Goal: Transaction & Acquisition: Purchase product/service

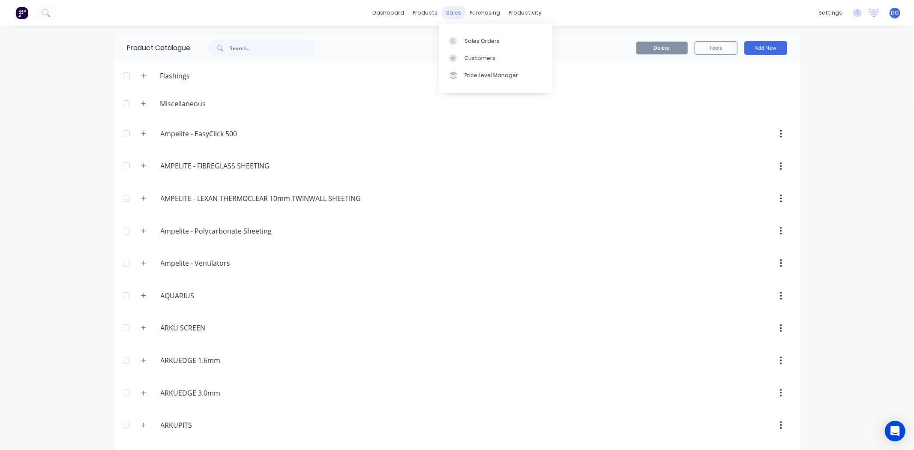
click at [448, 9] on div "sales" at bounding box center [454, 12] width 24 height 13
click at [478, 44] on div "Sales Orders" at bounding box center [481, 41] width 35 height 8
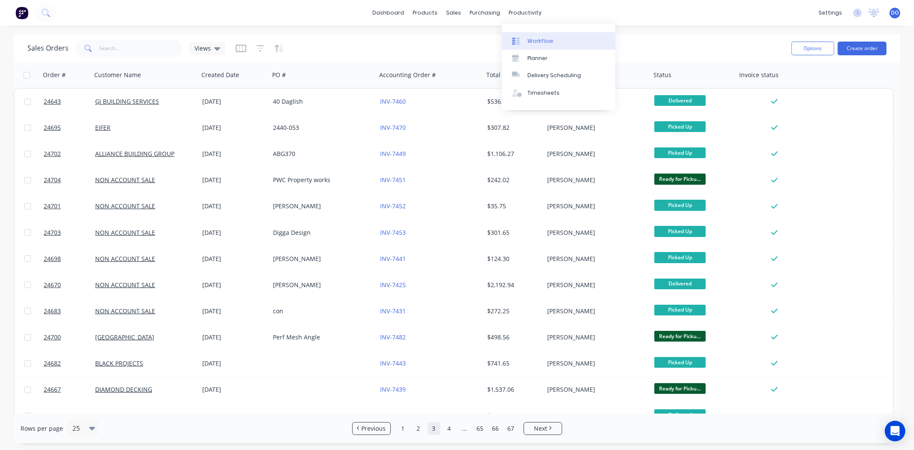
click at [519, 42] on icon at bounding box center [517, 41] width 3 height 7
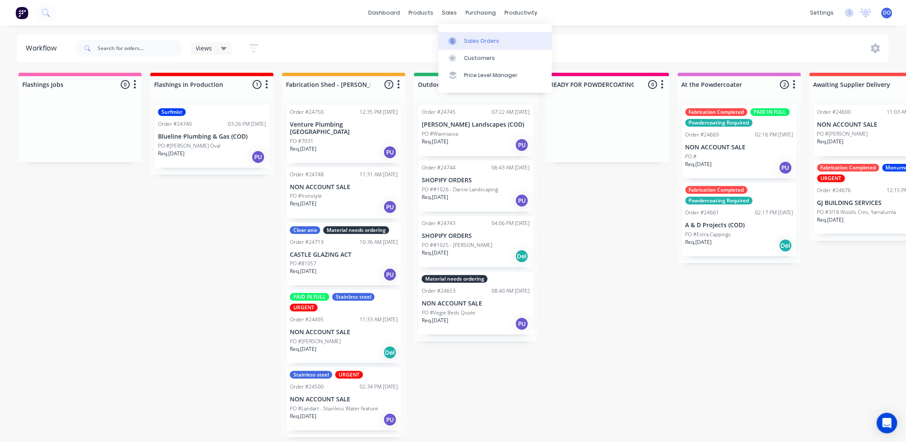
click at [462, 43] on link "Sales Orders" at bounding box center [496, 40] width 114 height 17
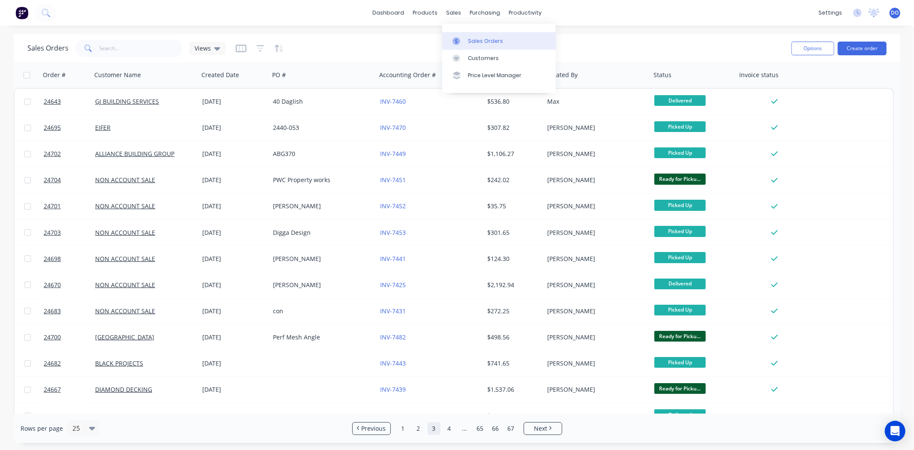
click at [463, 38] on div at bounding box center [458, 41] width 13 height 8
click at [882, 48] on button "Create order" at bounding box center [861, 49] width 49 height 14
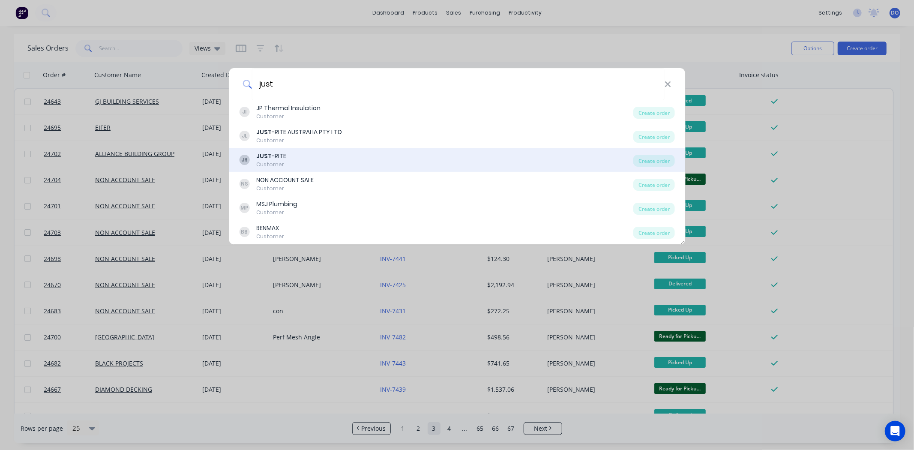
type input "just"
click at [330, 157] on div "JR JUST -RITE Customer" at bounding box center [436, 160] width 394 height 17
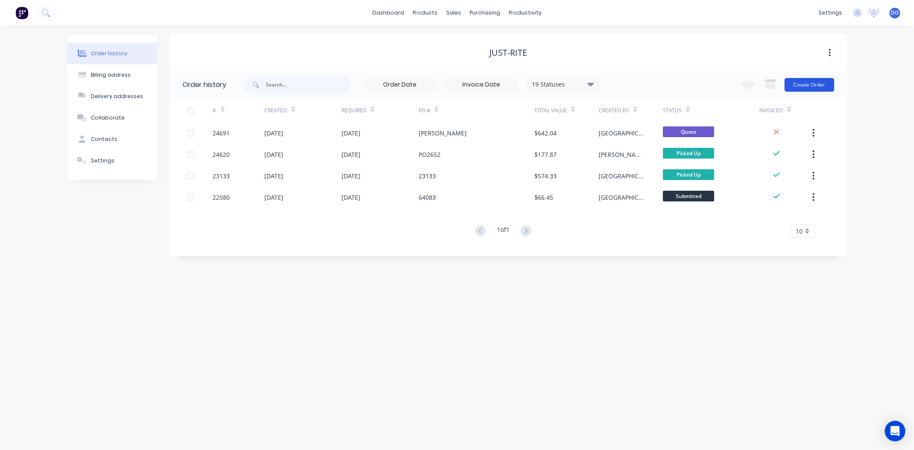
click at [801, 87] on button "Create Order" at bounding box center [809, 85] width 50 height 14
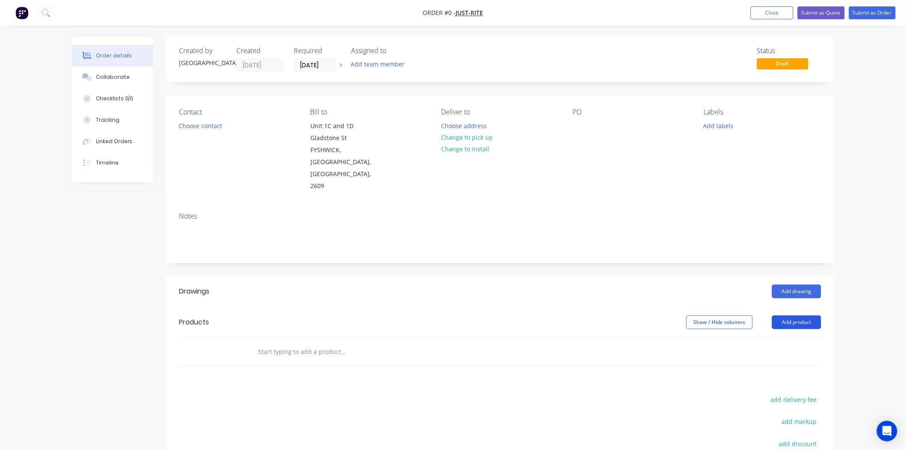
click at [785, 315] on button "Add product" at bounding box center [796, 322] width 49 height 14
click at [778, 338] on div "Product catalogue" at bounding box center [781, 344] width 66 height 12
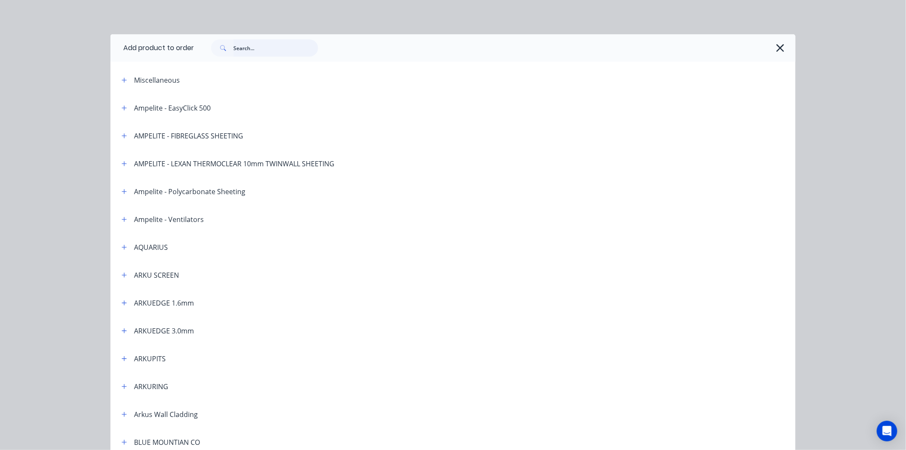
click at [249, 54] on input "text" at bounding box center [275, 47] width 85 height 17
click at [777, 51] on icon "button" at bounding box center [781, 48] width 8 height 8
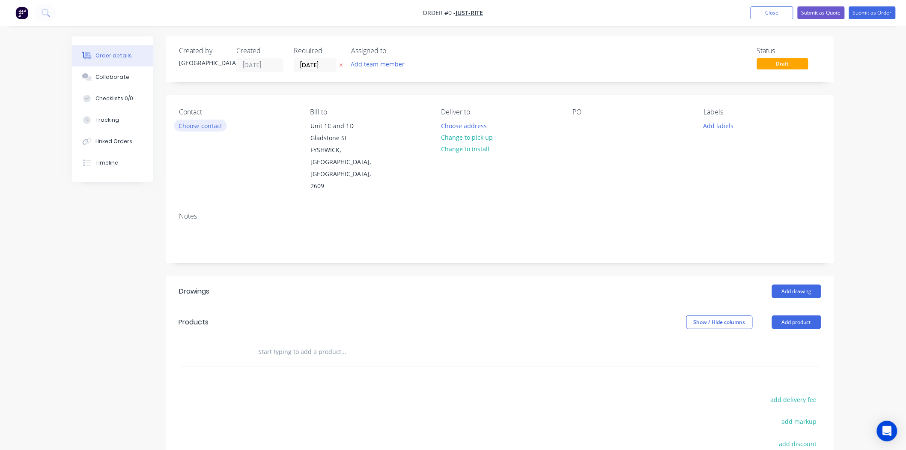
click at [181, 125] on button "Choose contact" at bounding box center [200, 126] width 53 height 12
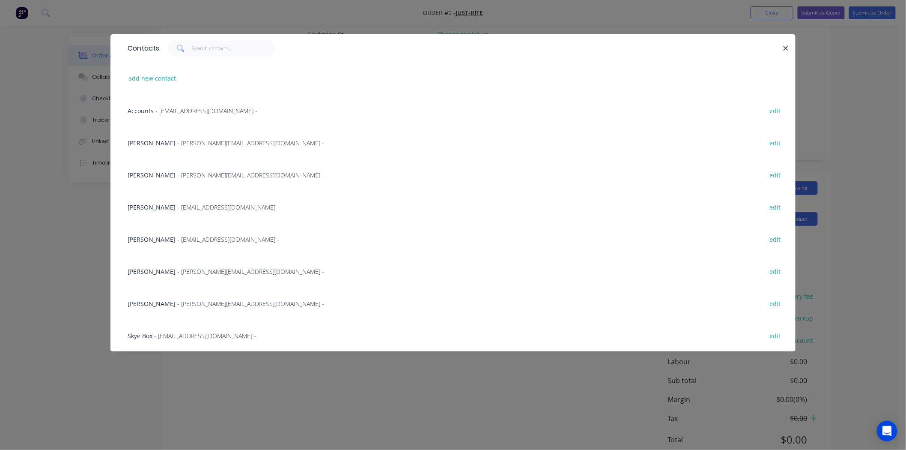
scroll to position [123, 0]
click at [170, 78] on button "add new contact" at bounding box center [152, 78] width 57 height 12
select select "AU"
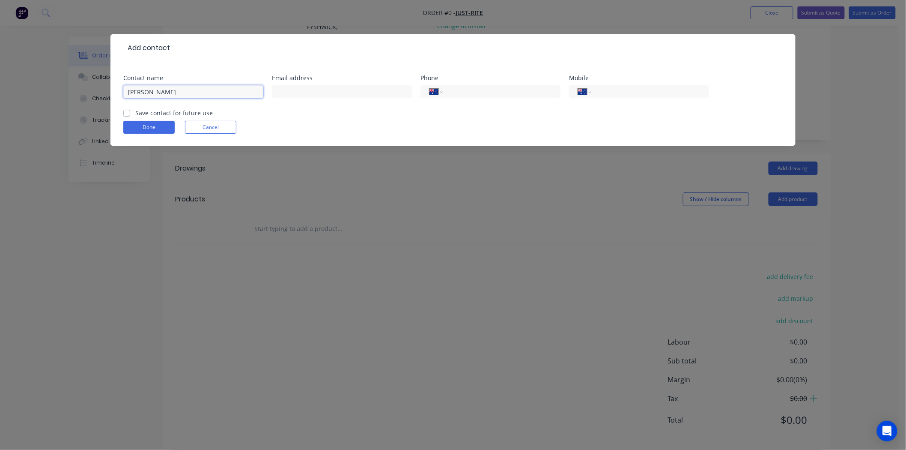
type input "[PERSON_NAME]"
type input "0409 556 427"
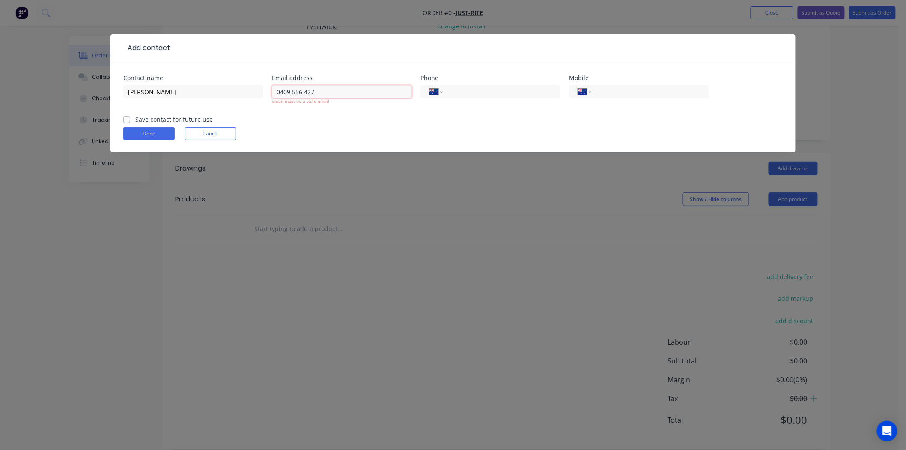
drag, startPoint x: 483, startPoint y: 88, endPoint x: 270, endPoint y: 88, distance: 212.9
click at [270, 88] on div "Contact name [PERSON_NAME] Email address 0409 556 427 email must be a valid ema…" at bounding box center [453, 95] width 660 height 40
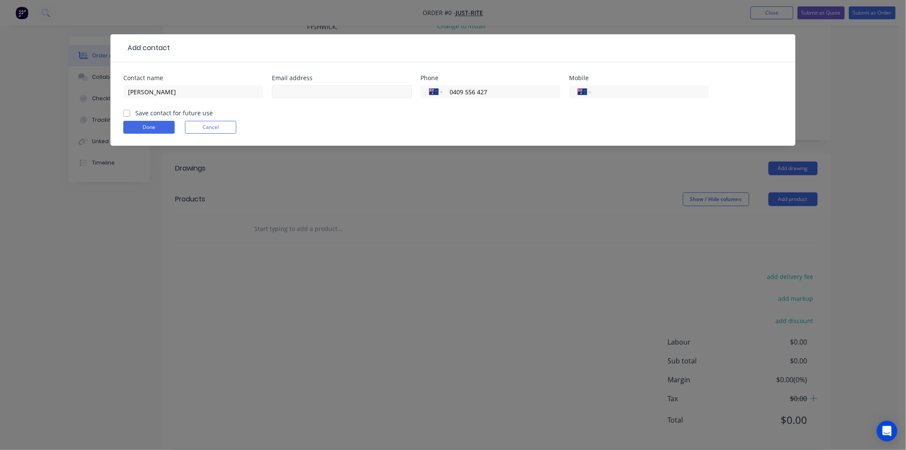
type input "0409 556 427"
paste input "[PERSON_NAME][EMAIL_ADDRESS][DOMAIN_NAME]"
type input "[PERSON_NAME][EMAIL_ADDRESS][DOMAIN_NAME]"
click at [135, 110] on label "Save contact for future use" at bounding box center [174, 112] width 78 height 9
click at [127, 110] on input "Save contact for future use" at bounding box center [126, 112] width 7 height 8
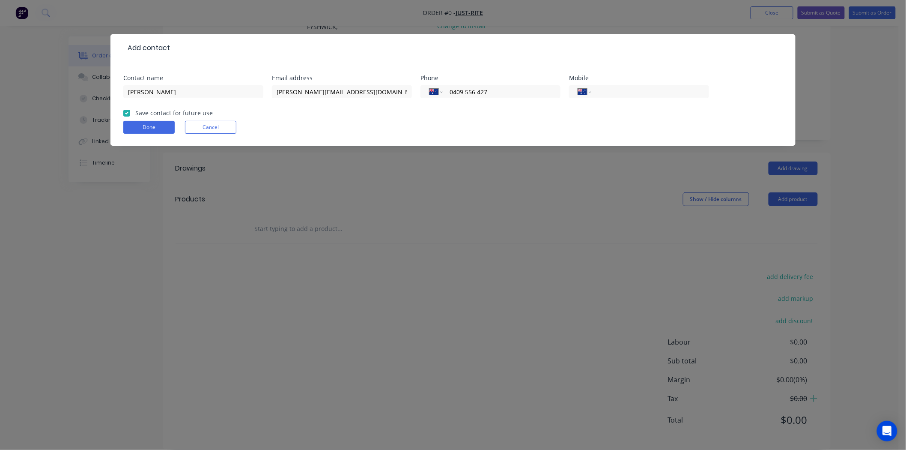
checkbox input "true"
click at [133, 129] on button "Done" at bounding box center [148, 127] width 51 height 13
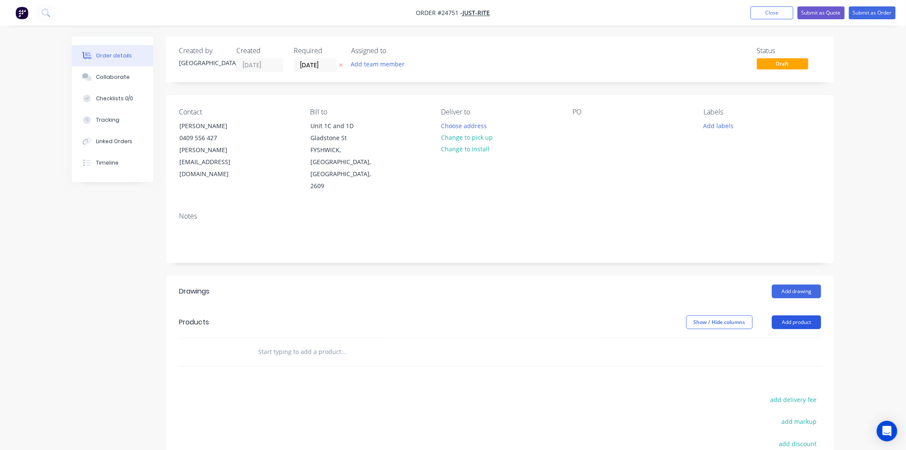
click at [794, 315] on button "Add product" at bounding box center [796, 322] width 49 height 14
click at [790, 335] on button "Product catalogue" at bounding box center [780, 343] width 81 height 17
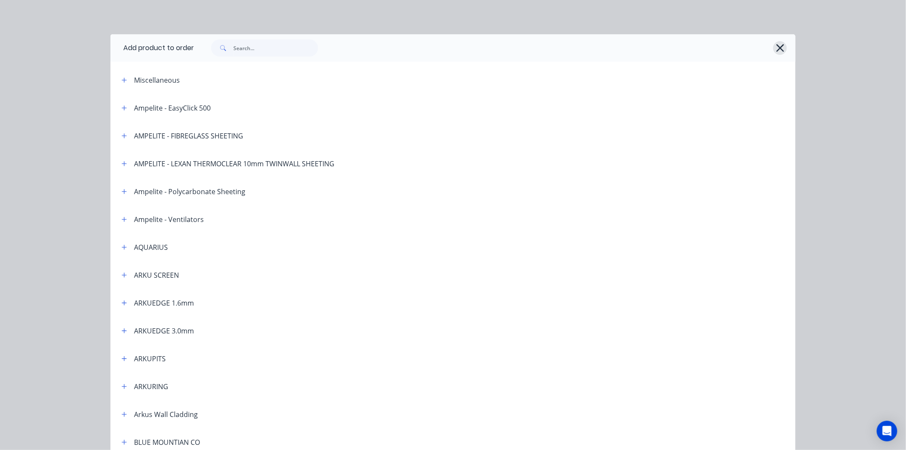
click at [776, 47] on icon "button" at bounding box center [780, 48] width 9 height 12
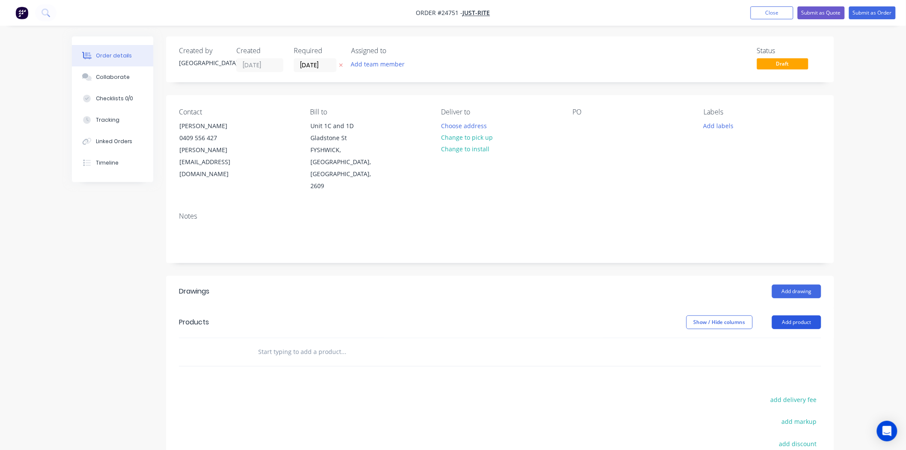
click at [793, 315] on button "Add product" at bounding box center [796, 322] width 49 height 14
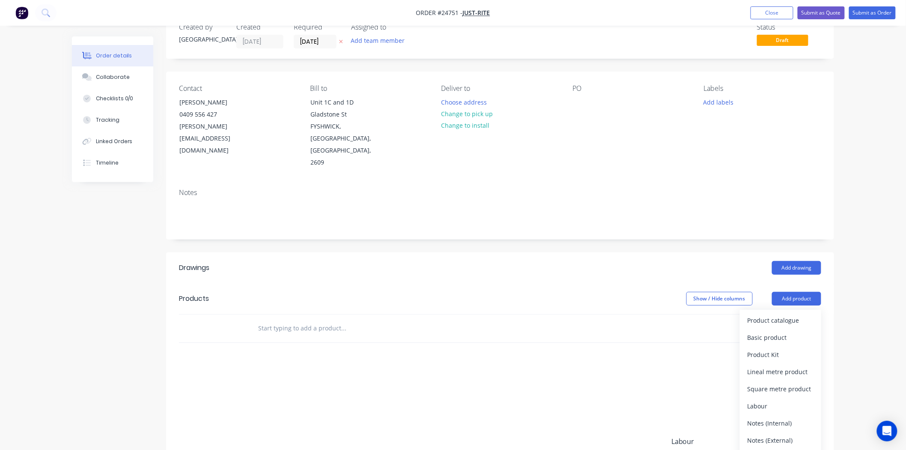
scroll to position [48, 0]
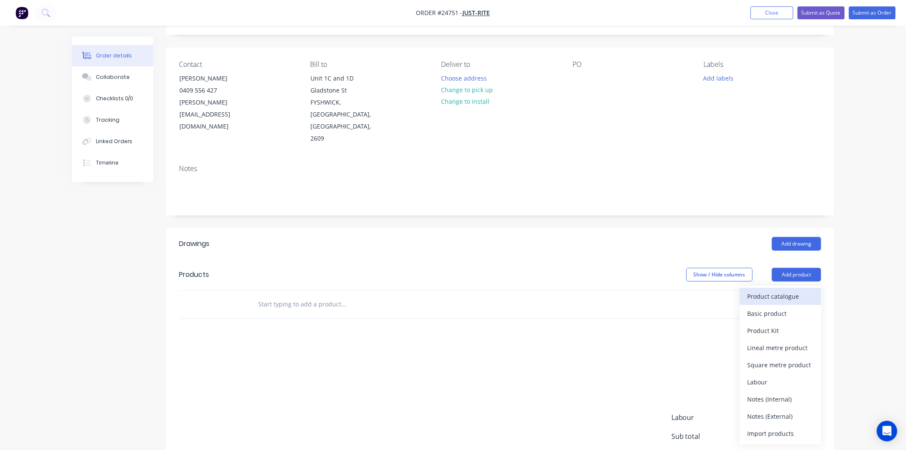
click at [790, 290] on div "Product catalogue" at bounding box center [781, 296] width 66 height 12
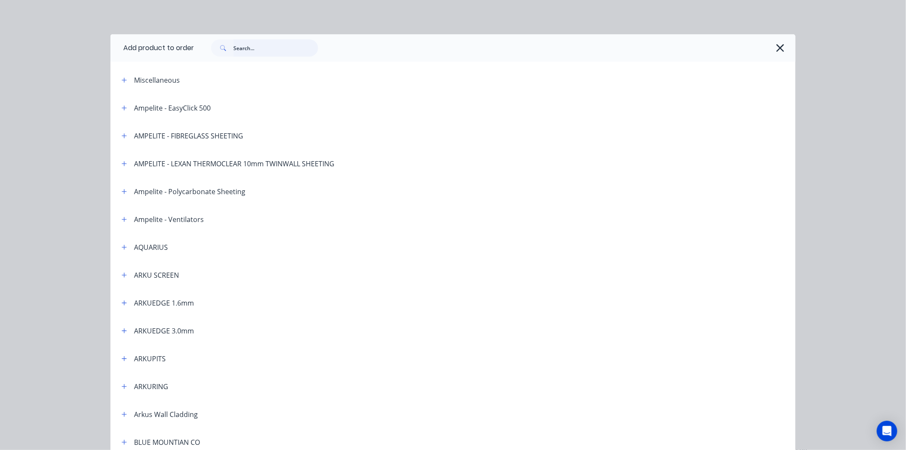
click at [283, 43] on input "text" at bounding box center [275, 47] width 85 height 17
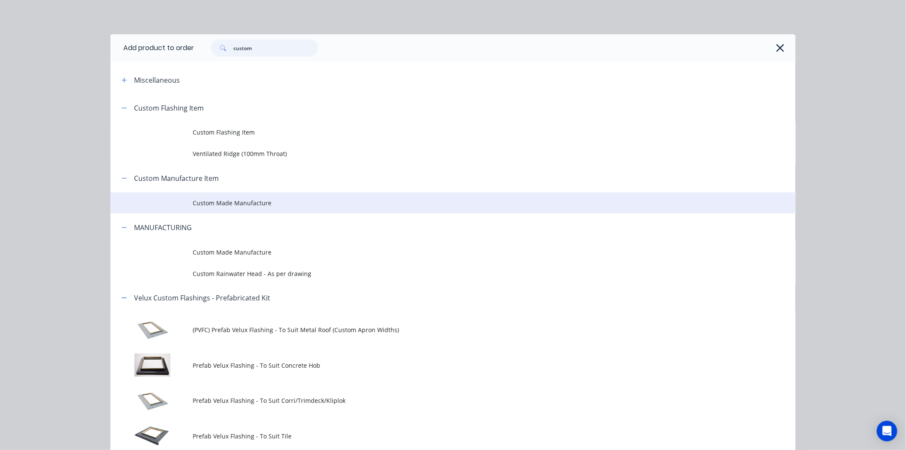
type input "custom"
click at [259, 206] on span "Custom Made Manufacture" at bounding box center [434, 202] width 482 height 9
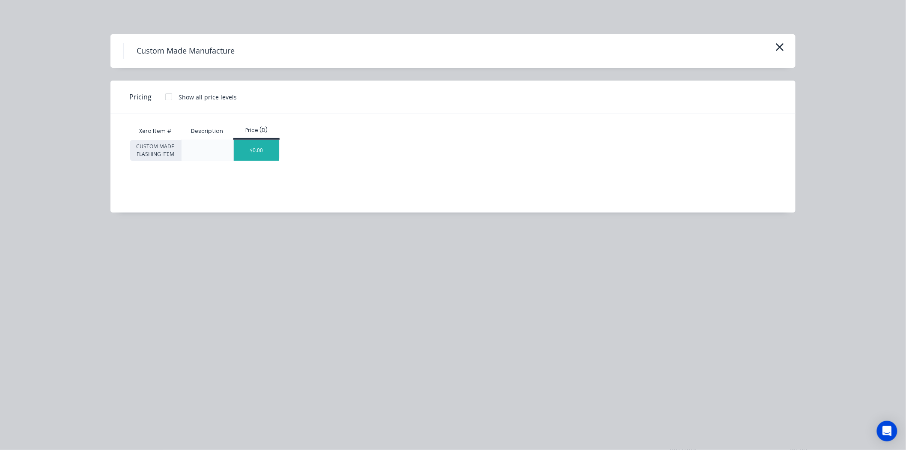
click at [271, 148] on div "$0.00" at bounding box center [257, 150] width 46 height 21
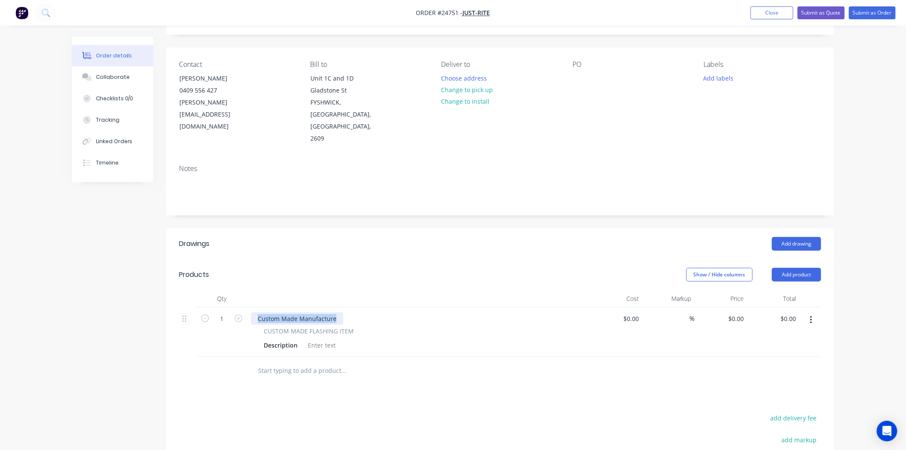
drag, startPoint x: 334, startPoint y: 305, endPoint x: 227, endPoint y: 300, distance: 107.2
click at [227, 307] on div "1 Custom Made Manufacture CUSTOM MADE FLASHING ITEM Description $0.00 $0.00 % $…" at bounding box center [500, 332] width 643 height 50
click at [337, 312] on div "Custom Made Manufacture" at bounding box center [297, 318] width 93 height 12
click at [341, 326] on span "CUSTOM MADE FLASHING ITEM" at bounding box center [309, 330] width 90 height 9
click at [397, 312] on div "custom base flashing for pitched roof velux M04" at bounding box center [327, 318] width 152 height 12
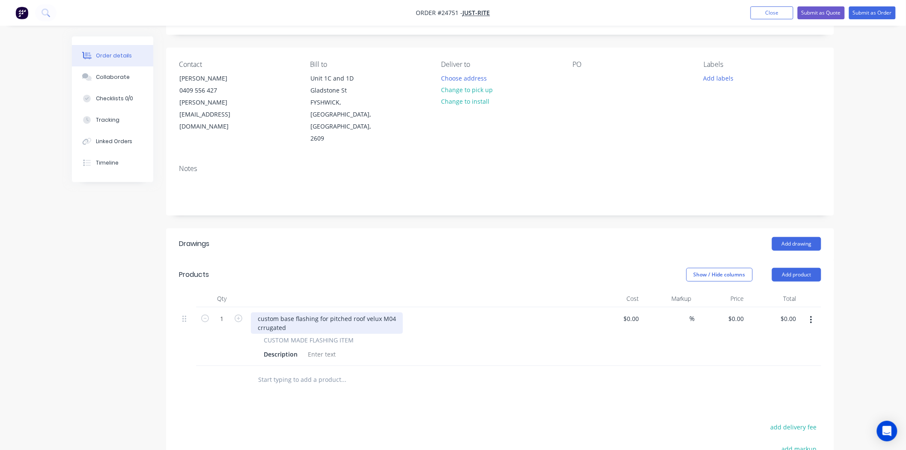
click at [260, 320] on div "custom base flashing for pitched roof velux M04 crrugated" at bounding box center [327, 322] width 152 height 21
click at [298, 315] on div "custom base flashing for pitched roof velux M04 corrugated" at bounding box center [327, 322] width 152 height 21
click at [297, 349] on div "custom base flashing for pitched roof velux M04 corrugated CUSTOM MADE FLASHING…" at bounding box center [419, 336] width 343 height 59
click at [297, 348] on div "Description" at bounding box center [280, 354] width 41 height 12
click at [485, 312] on div "custom base flashing for pitched roof velux M04 corrugated" at bounding box center [419, 322] width 336 height 21
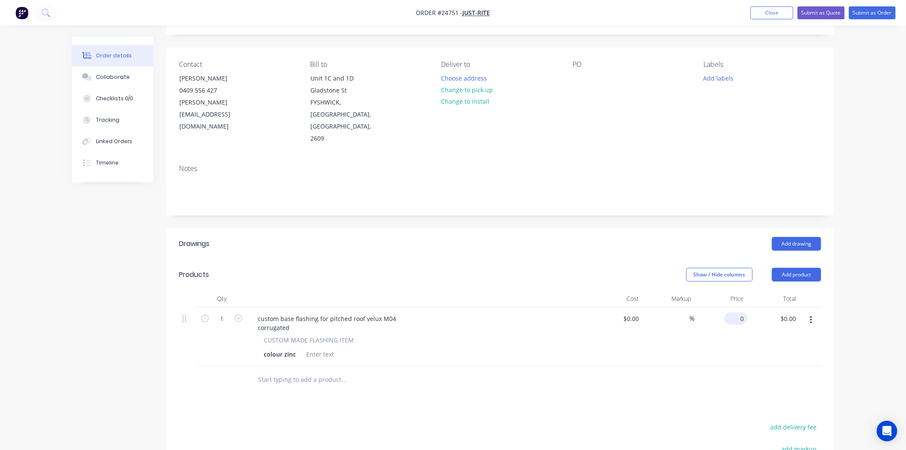
click at [735, 307] on div "0 $0.00" at bounding box center [721, 336] width 53 height 59
type input "$0.00"
click at [789, 312] on input "0.00" at bounding box center [790, 318] width 20 height 12
type input "280"
type input "$280.00"
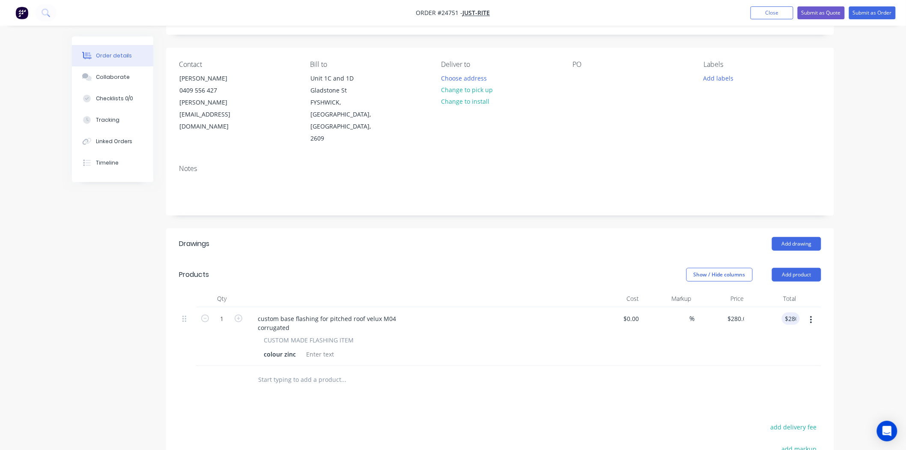
click at [786, 350] on div "$280.00 280" at bounding box center [774, 336] width 53 height 59
type input "280.00"
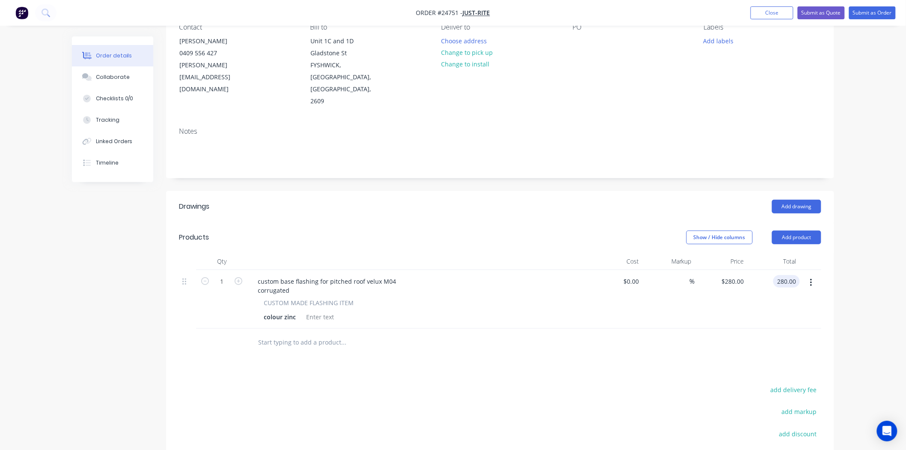
scroll to position [190, 0]
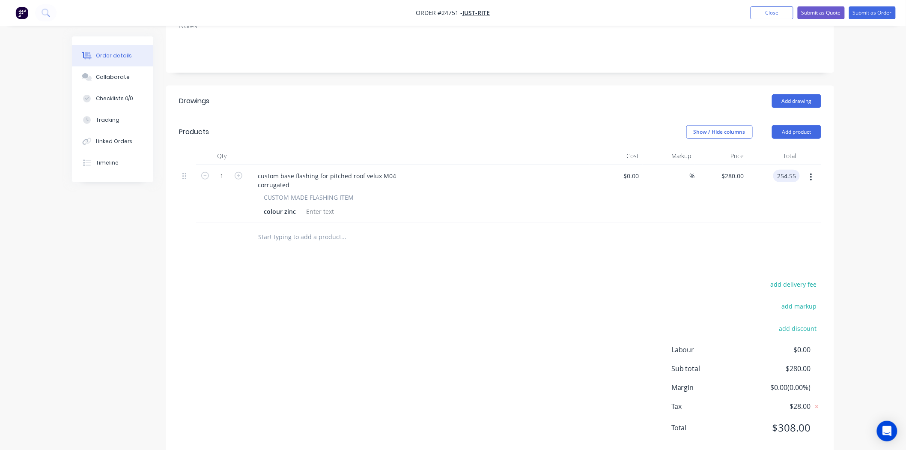
type input "254.55"
type input "$254.55"
click at [787, 239] on div "Drawings Add drawing Products Show / Hide columns Add product Qty Cost Markup P…" at bounding box center [500, 271] width 668 height 371
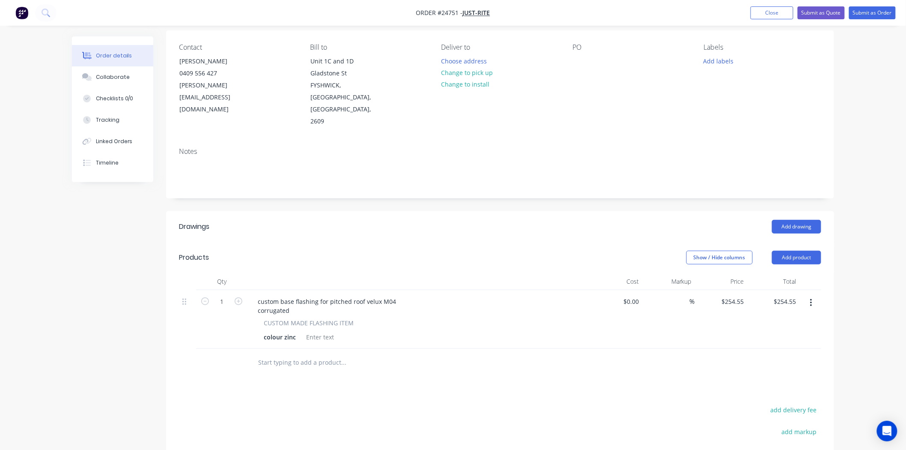
scroll to position [48, 0]
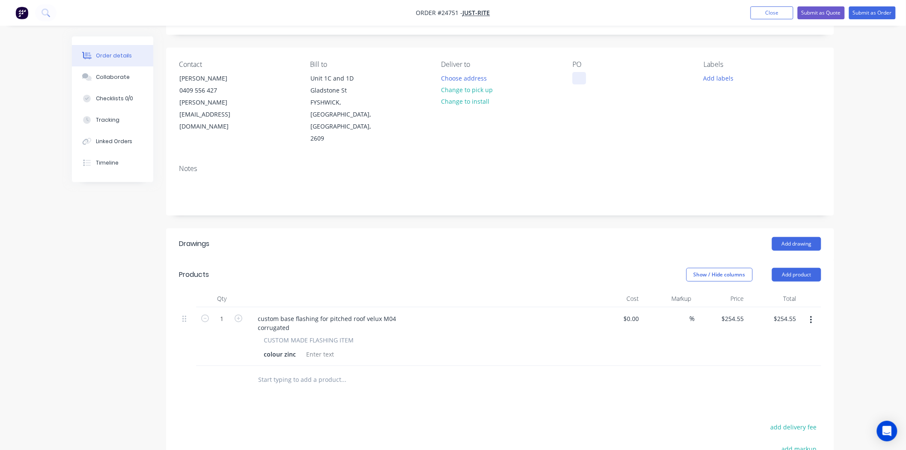
click at [581, 76] on div at bounding box center [580, 78] width 14 height 12
click at [484, 88] on button "Change to pick up" at bounding box center [467, 90] width 61 height 12
click at [583, 130] on div "PO Justrite flashing" at bounding box center [631, 102] width 117 height 84
click at [729, 79] on button "Add labels" at bounding box center [718, 78] width 39 height 12
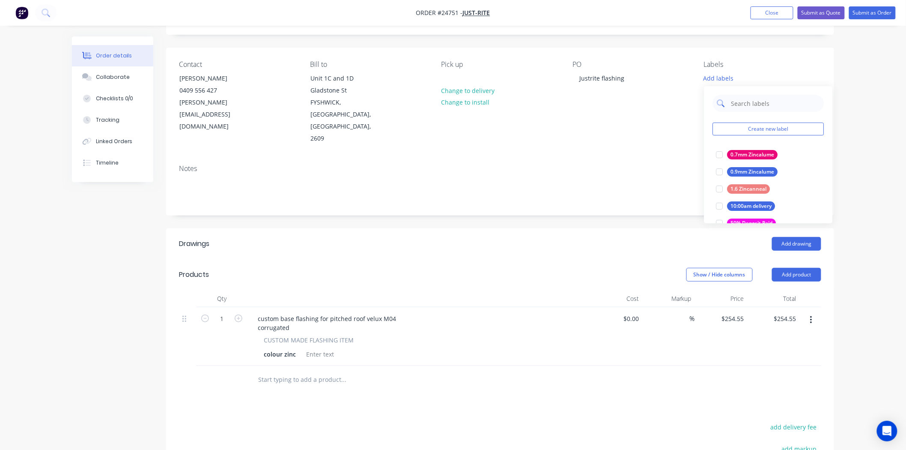
click at [744, 107] on input "text" at bounding box center [775, 103] width 90 height 17
type input "pick"
click at [733, 152] on div "pick up [DATE]" at bounding box center [748, 154] width 42 height 9
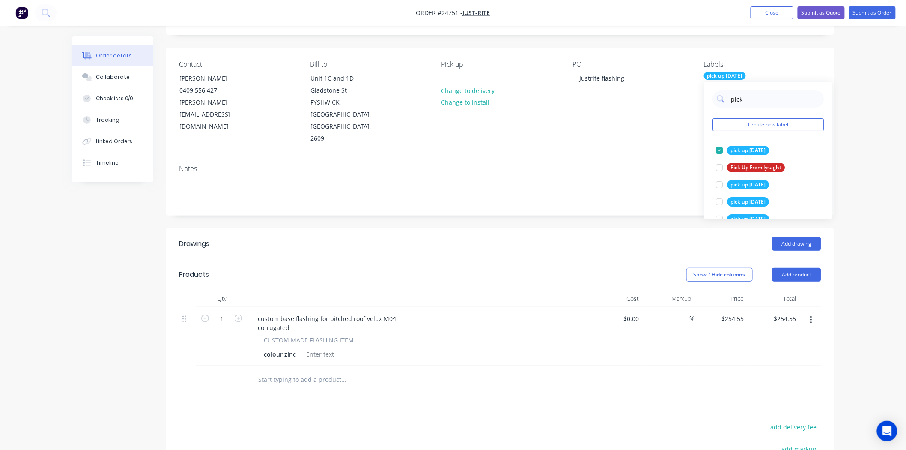
click at [623, 192] on div "Notes" at bounding box center [500, 186] width 668 height 57
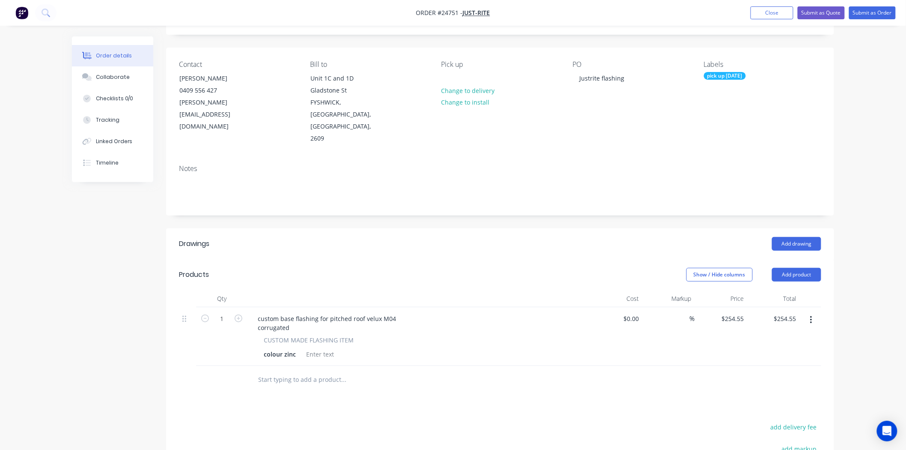
click at [733, 79] on div "pick up [DATE]" at bounding box center [725, 76] width 42 height 8
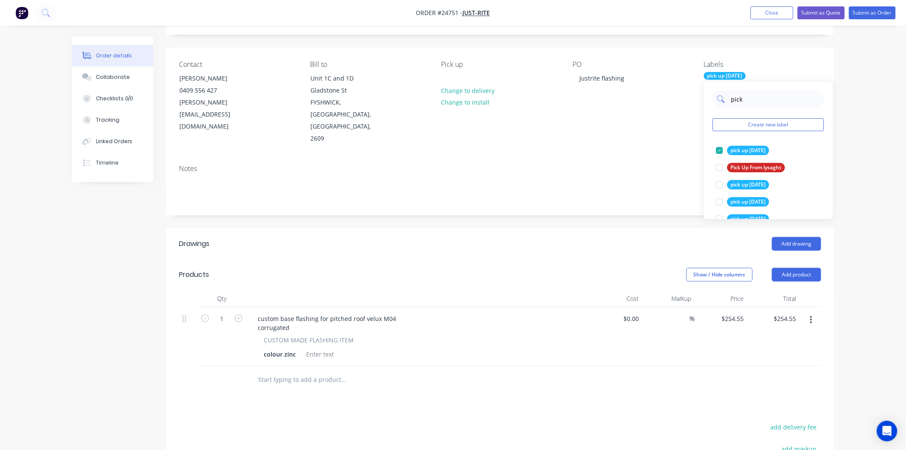
drag, startPoint x: 749, startPoint y: 99, endPoint x: 721, endPoint y: 96, distance: 28.0
click at [721, 96] on div "pick" at bounding box center [768, 98] width 111 height 17
click at [349, 335] on span "CUSTOM MADE FLASHING ITEM" at bounding box center [309, 339] width 90 height 9
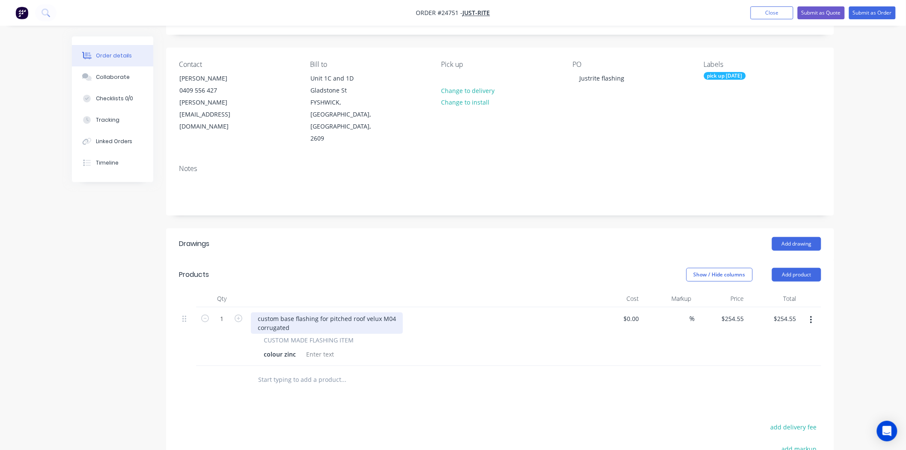
click at [350, 317] on div "custom base flashing for pitched roof velux M04 corrugated" at bounding box center [327, 322] width 152 height 21
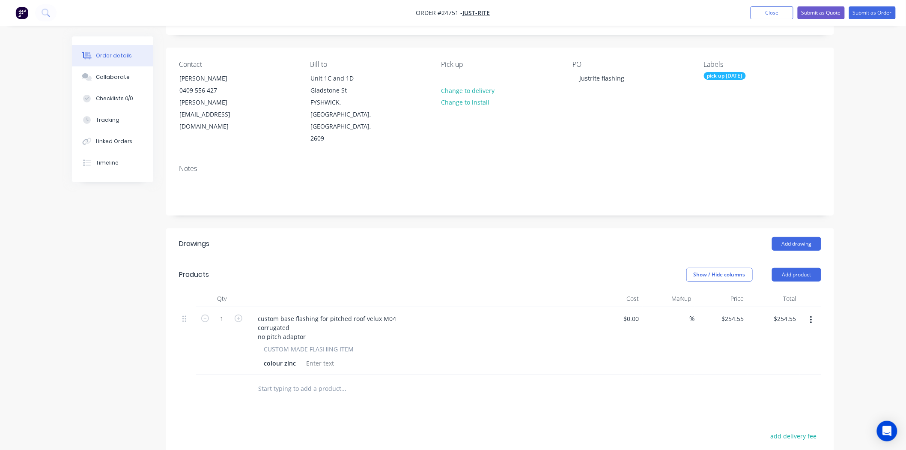
click at [439, 293] on div at bounding box center [419, 298] width 343 height 17
click at [823, 14] on button "Submit as Quote" at bounding box center [821, 12] width 47 height 13
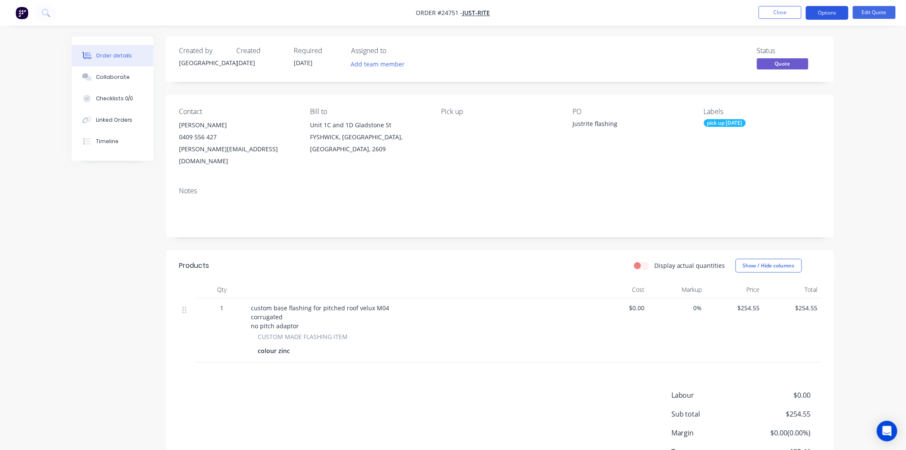
click at [832, 13] on button "Options" at bounding box center [827, 13] width 43 height 14
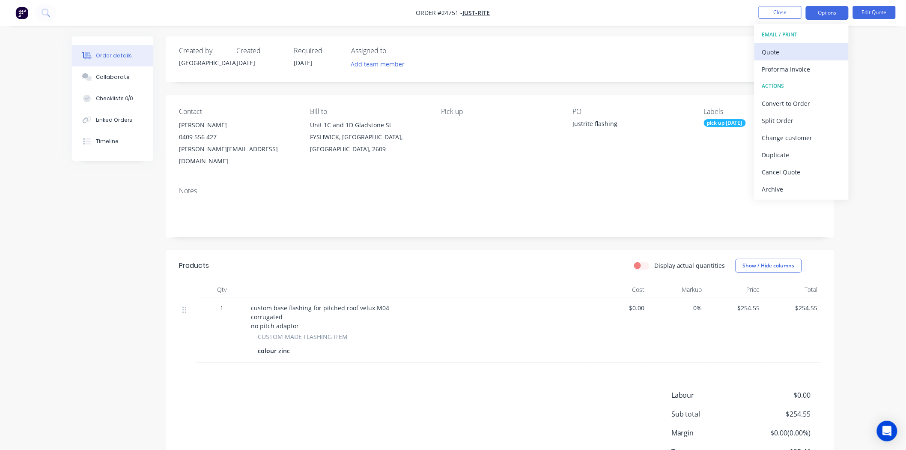
click at [809, 54] on div "Quote" at bounding box center [801, 52] width 79 height 12
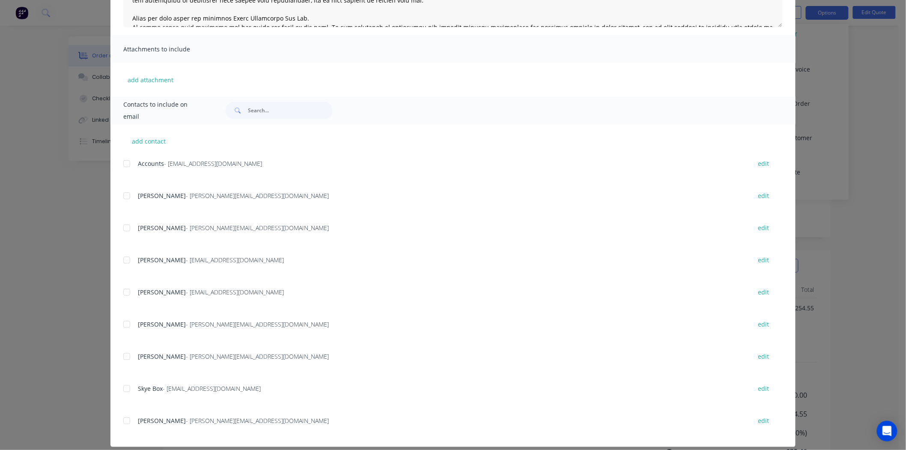
scroll to position [164, 0]
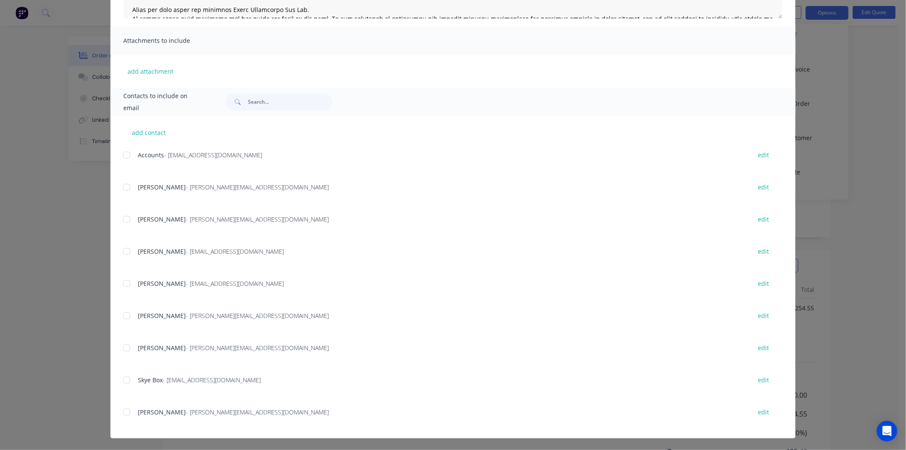
click at [126, 414] on div at bounding box center [126, 412] width 17 height 17
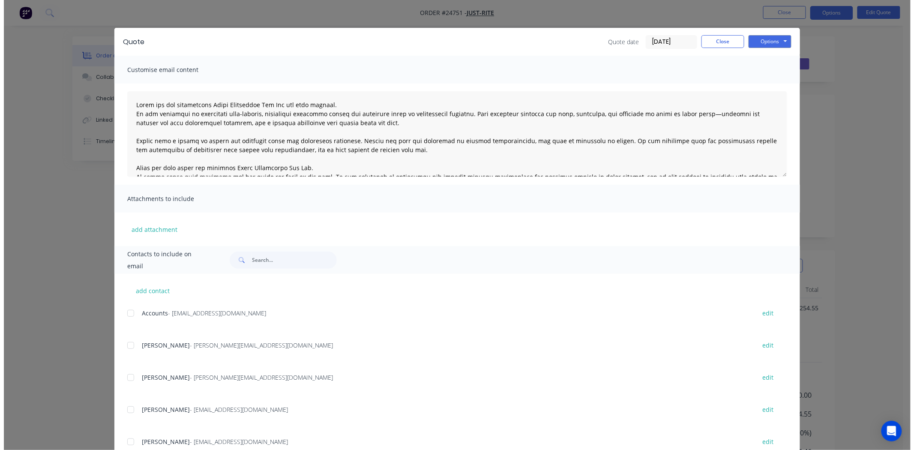
scroll to position [0, 0]
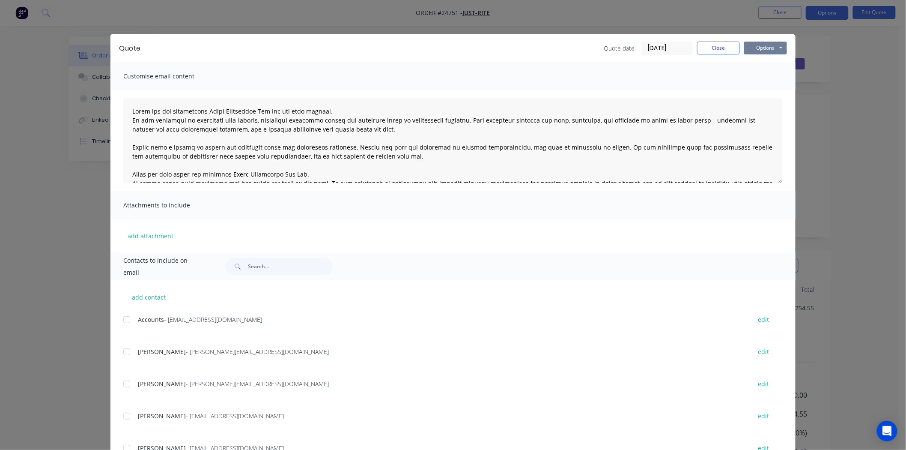
click at [760, 50] on button "Options" at bounding box center [765, 48] width 43 height 13
click at [767, 87] on button "Email" at bounding box center [771, 91] width 55 height 14
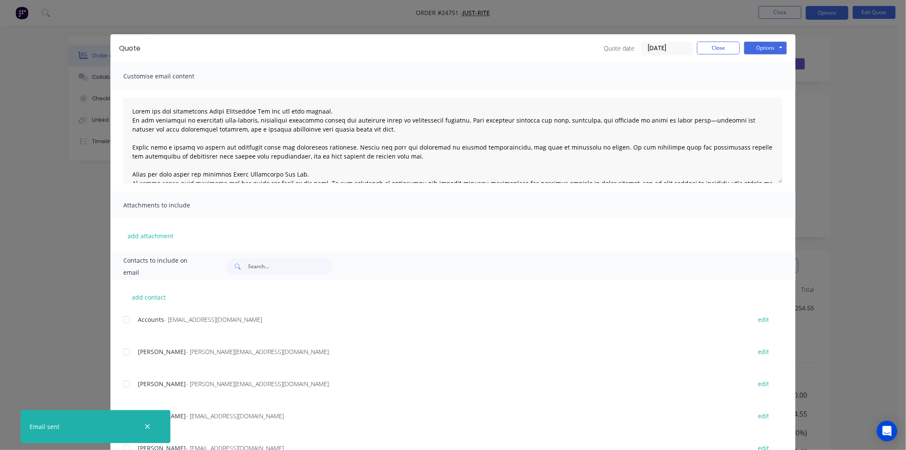
click at [730, 54] on div "Quote date [DATE] Close Options Preview Print Email" at bounding box center [695, 49] width 183 height 14
click at [730, 51] on button "Close" at bounding box center [718, 48] width 43 height 13
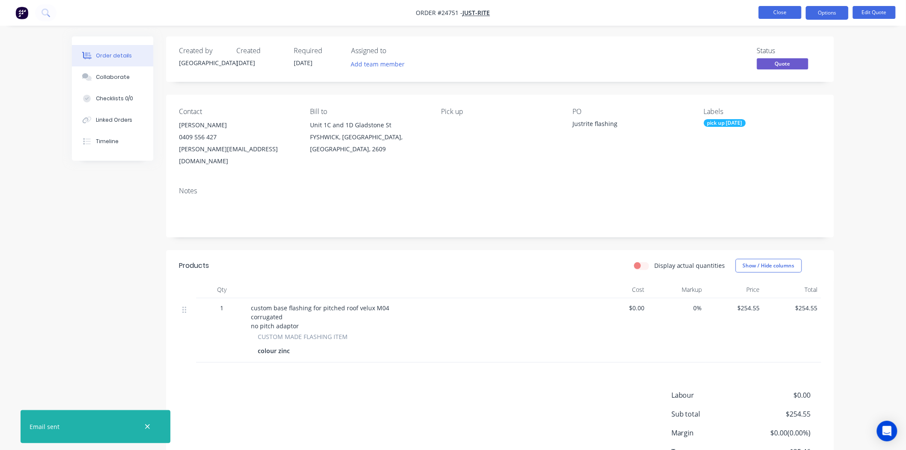
click at [768, 9] on button "Close" at bounding box center [780, 12] width 43 height 13
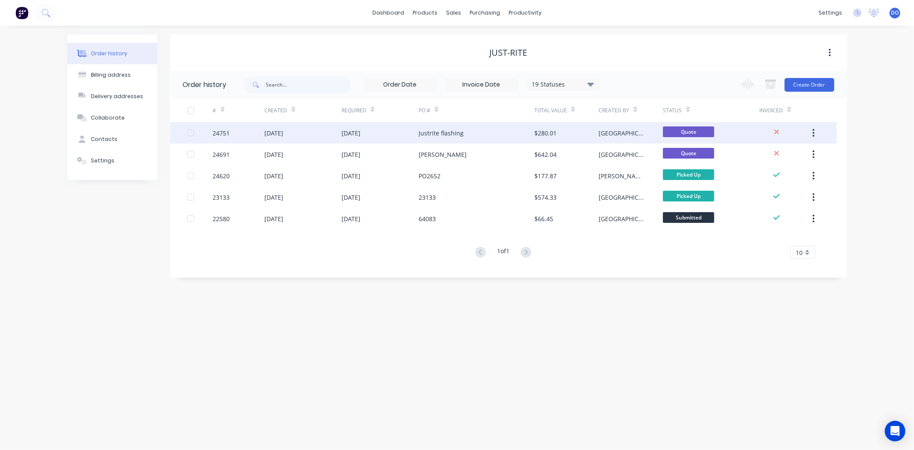
click at [417, 138] on div "[DATE]" at bounding box center [379, 132] width 77 height 21
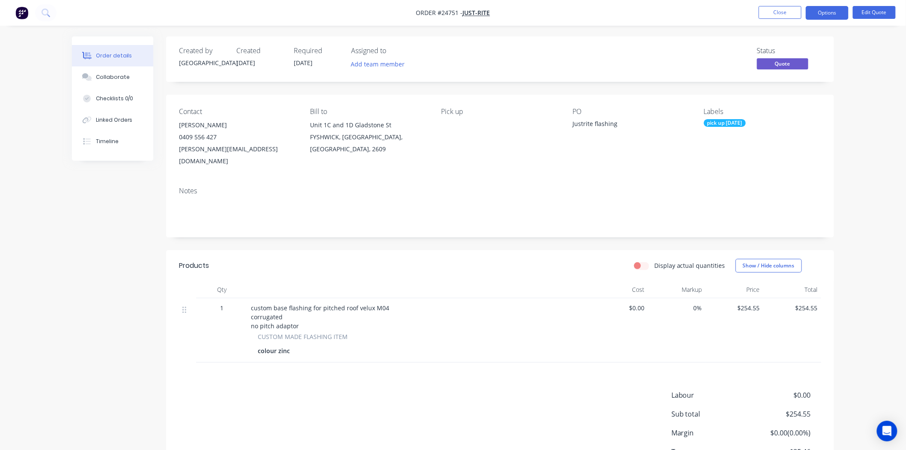
click at [788, 59] on span "Quote" at bounding box center [782, 63] width 51 height 11
click at [837, 10] on button "Options" at bounding box center [827, 13] width 43 height 14
click at [791, 107] on div "Convert to Order" at bounding box center [801, 103] width 79 height 12
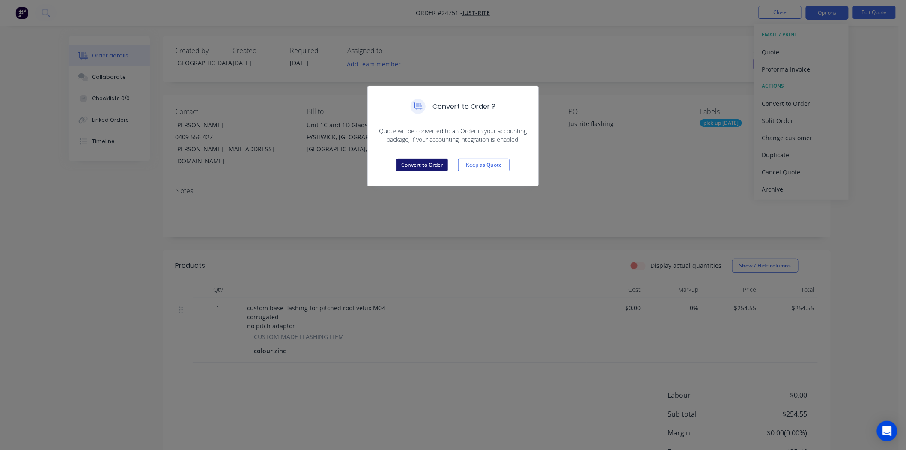
click at [436, 164] on button "Convert to Order" at bounding box center [422, 164] width 51 height 13
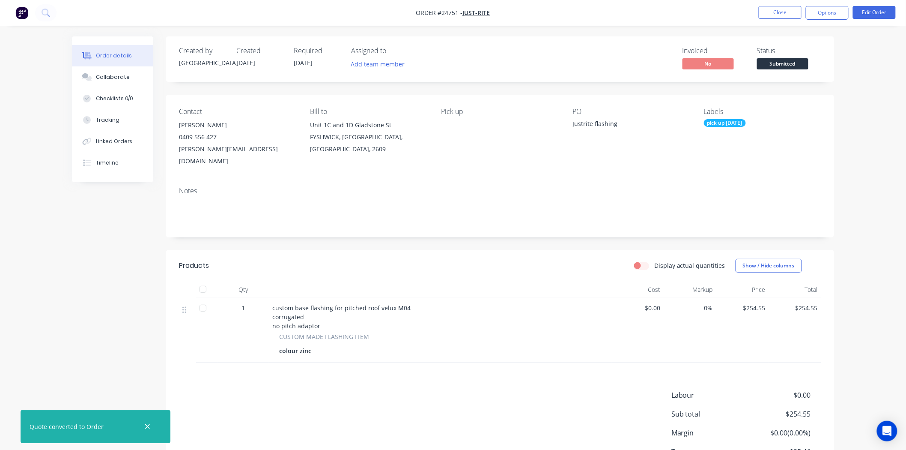
click at [762, 64] on span "Submitted" at bounding box center [782, 63] width 51 height 11
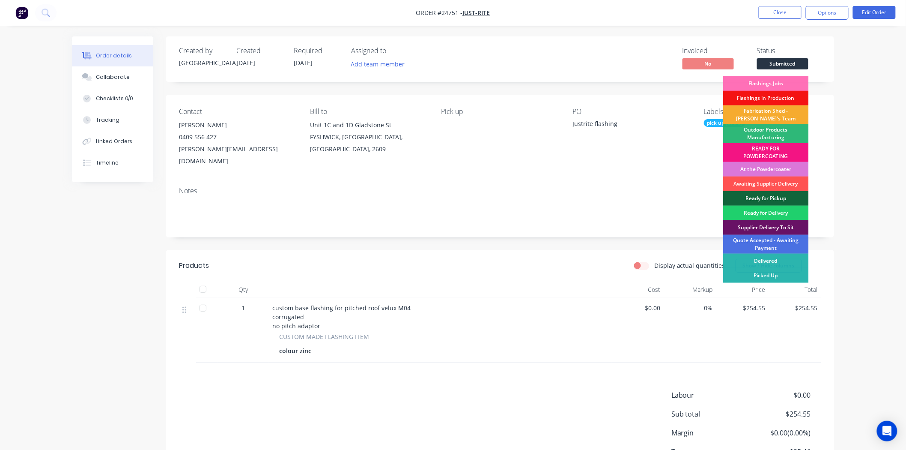
click at [756, 116] on div "Fabrication Shed - [PERSON_NAME]'s Team" at bounding box center [767, 114] width 86 height 19
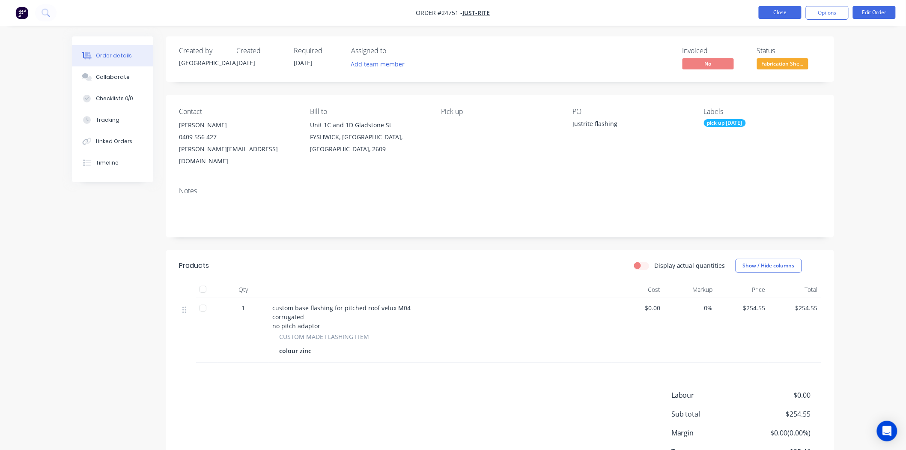
click at [781, 14] on button "Close" at bounding box center [780, 12] width 43 height 13
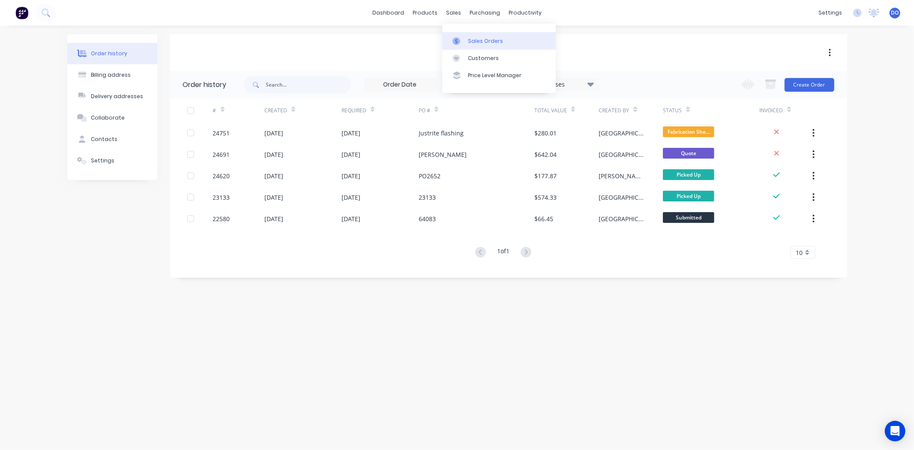
click at [463, 42] on div at bounding box center [458, 41] width 13 height 8
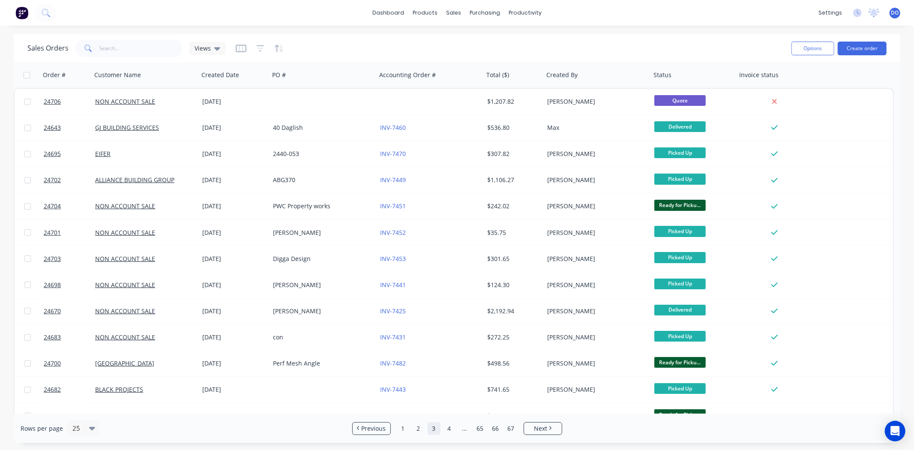
click at [587, 0] on div "dashboard products sales purchasing productivity dashboard products Product Cat…" at bounding box center [457, 13] width 914 height 26
click at [532, 42] on div "Workflow" at bounding box center [540, 41] width 26 height 8
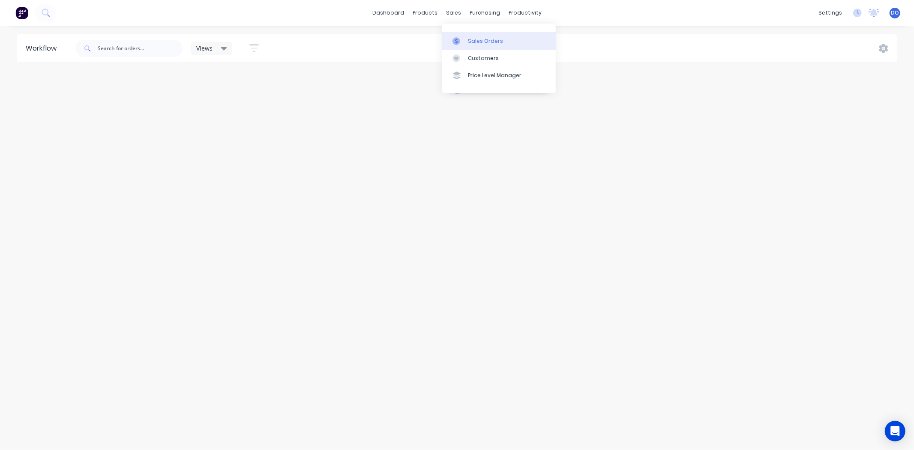
click at [465, 36] on link "Sales Orders" at bounding box center [499, 40] width 114 height 17
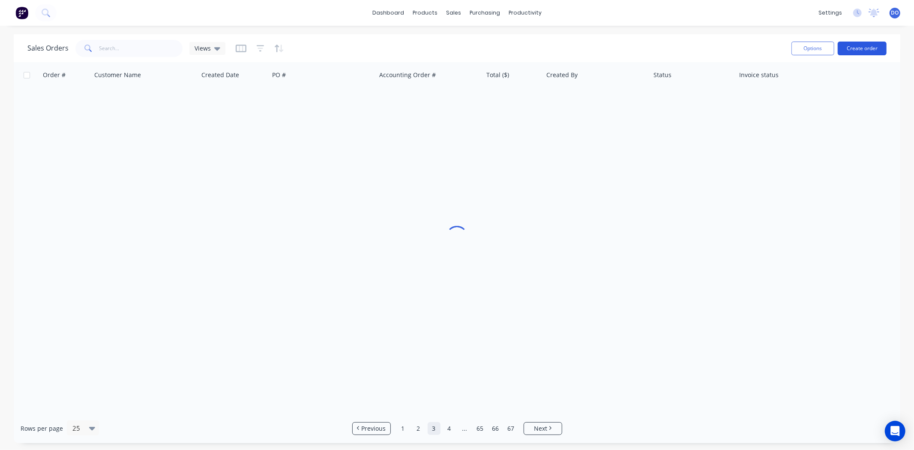
click at [870, 44] on button "Create order" at bounding box center [861, 49] width 49 height 14
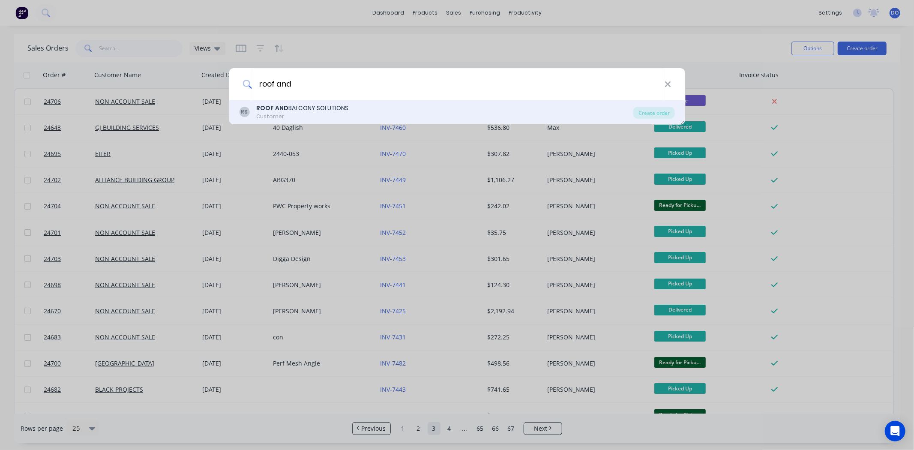
type input "roof and"
click at [277, 105] on b "ROOF AND" at bounding box center [272, 108] width 32 height 9
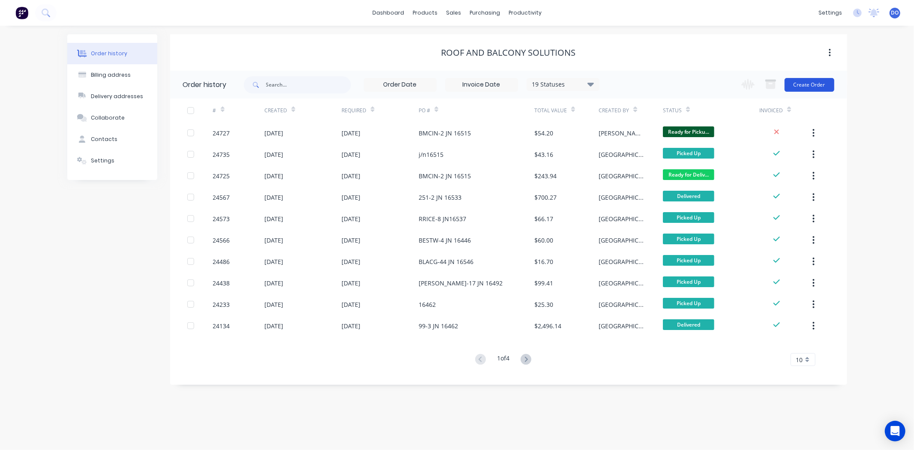
click at [802, 79] on button "Create Order" at bounding box center [809, 85] width 50 height 14
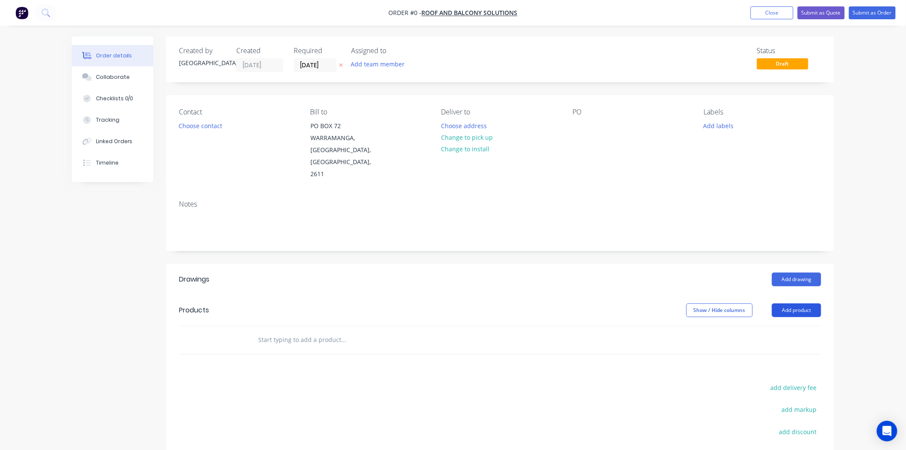
click at [798, 303] on button "Add product" at bounding box center [796, 310] width 49 height 14
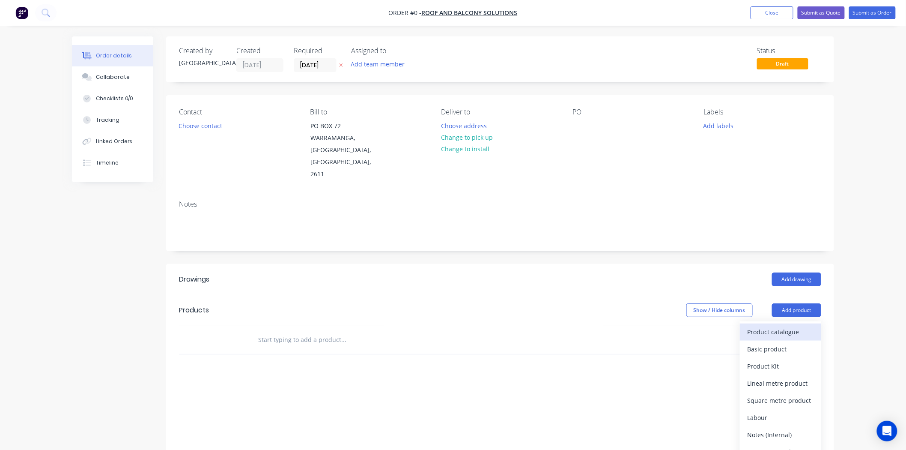
click at [793, 326] on div "Product catalogue" at bounding box center [781, 332] width 66 height 12
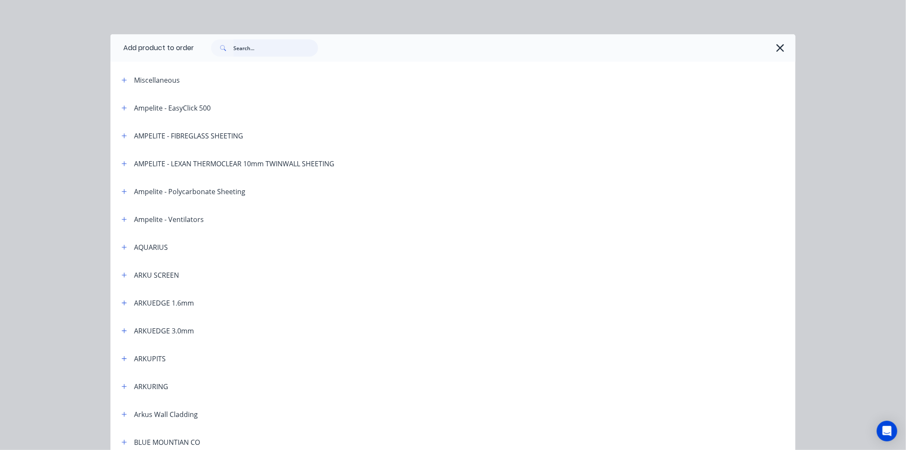
click at [290, 51] on input "text" at bounding box center [275, 47] width 85 height 17
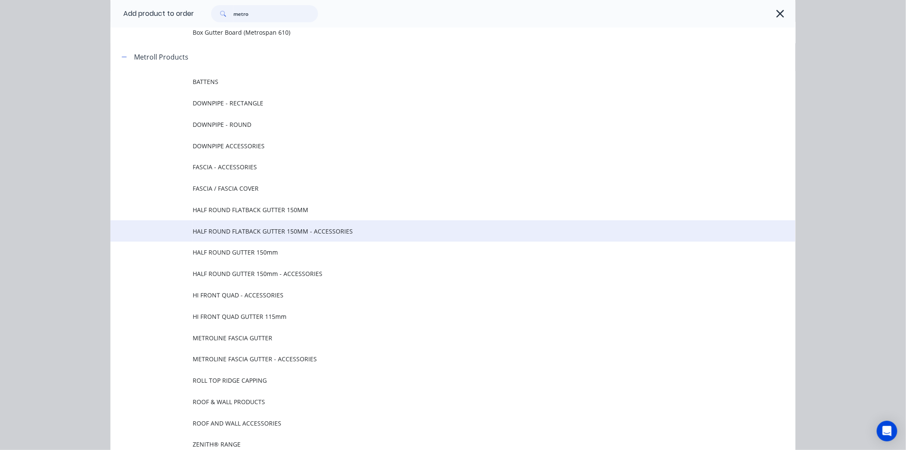
scroll to position [95, 0]
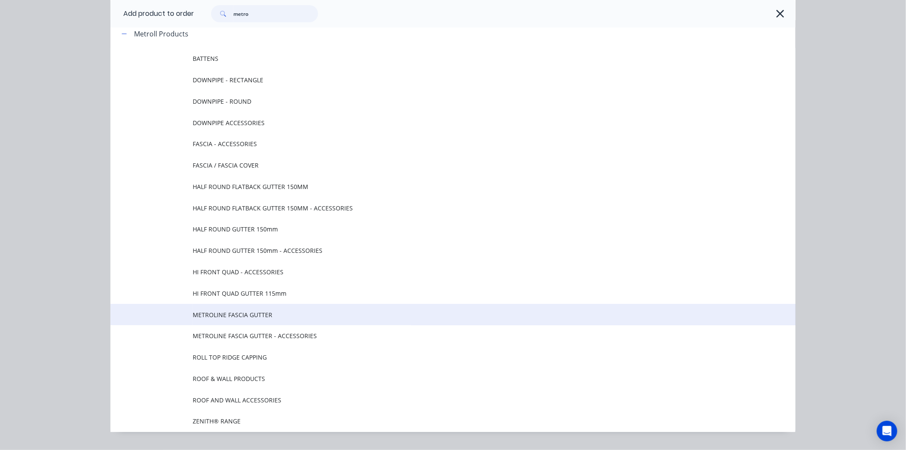
type input "metro"
click at [286, 316] on span "METROLINE FASCIA GUTTER" at bounding box center [434, 314] width 482 height 9
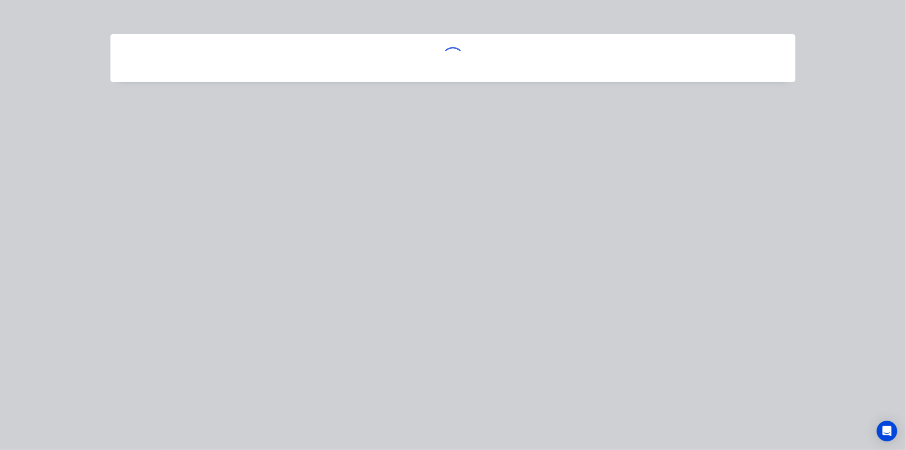
scroll to position [0, 0]
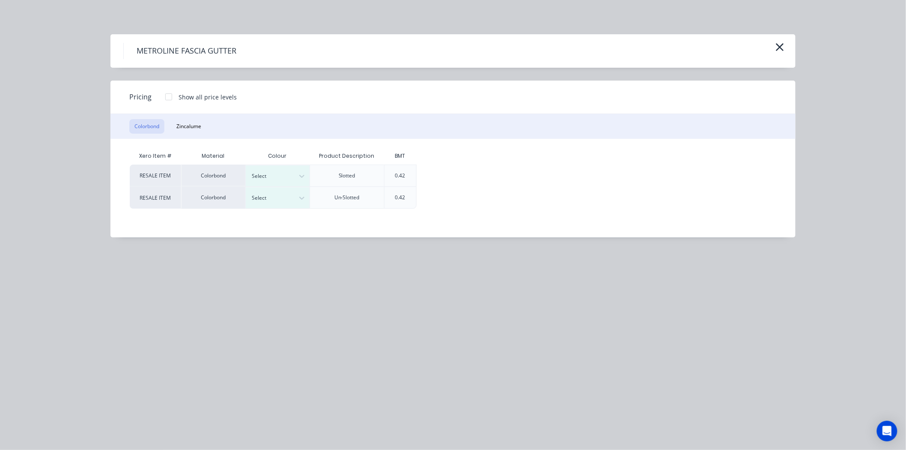
click at [168, 99] on div at bounding box center [168, 96] width 17 height 17
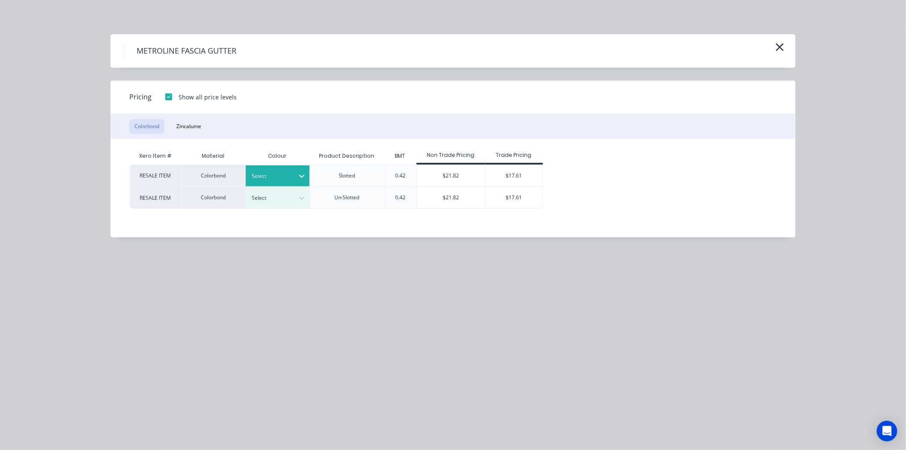
click at [261, 173] on div at bounding box center [271, 175] width 39 height 9
click at [786, 50] on button "button" at bounding box center [780, 48] width 14 height 14
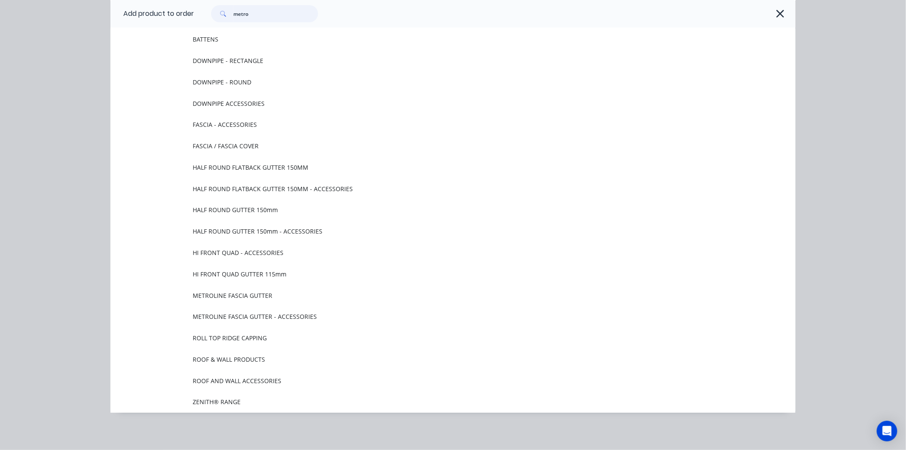
scroll to position [94, 0]
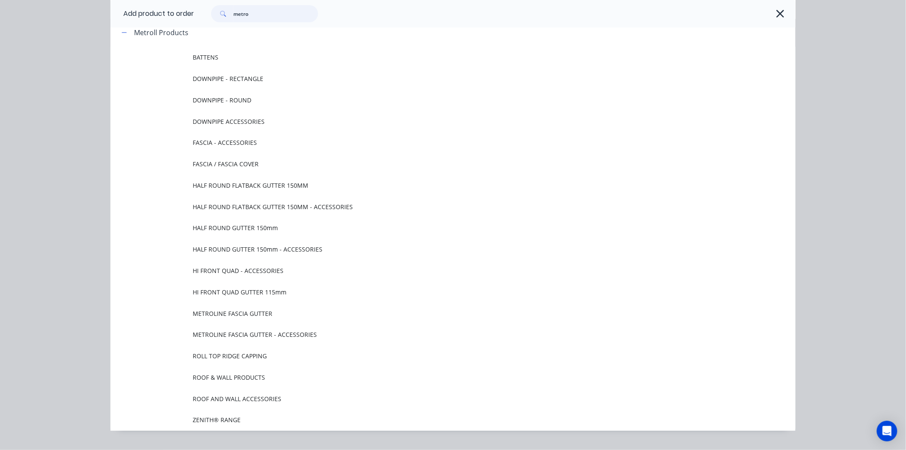
drag, startPoint x: 279, startPoint y: 19, endPoint x: 166, endPoint y: 7, distance: 114.1
click at [166, 7] on header "Add product to order metro" at bounding box center [453, 13] width 685 height 27
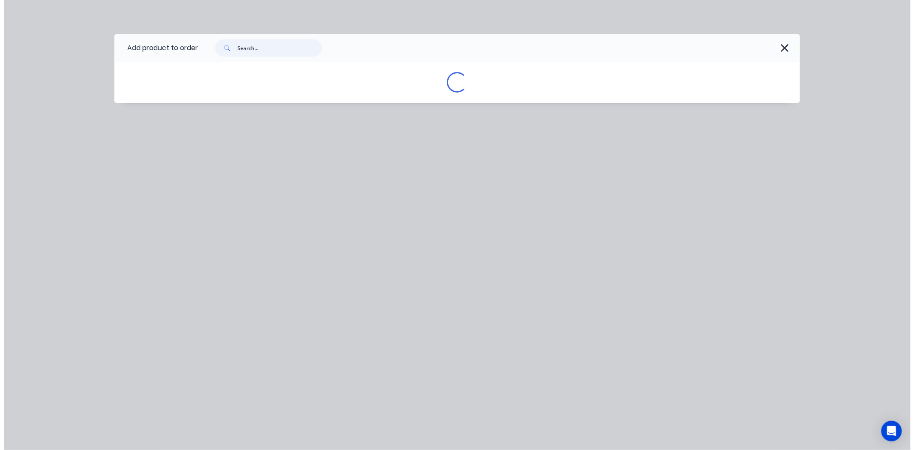
scroll to position [0, 0]
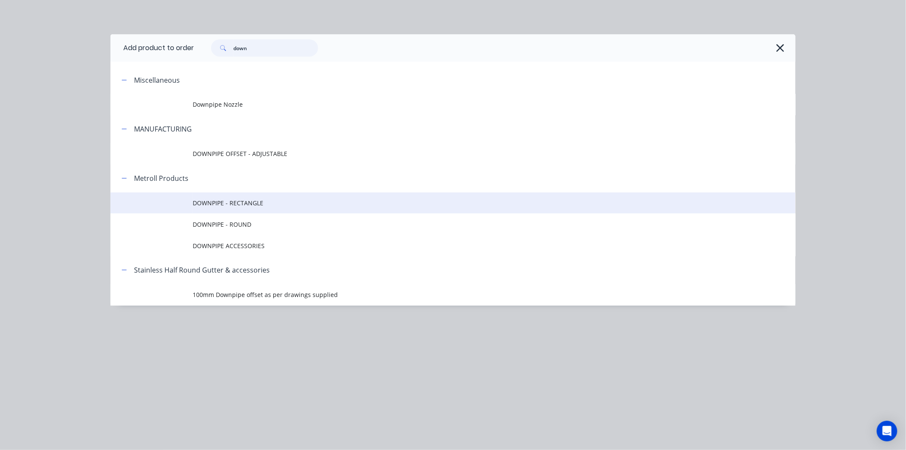
type input "down"
click at [235, 207] on span "DOWNPIPE - RECTANGLE" at bounding box center [434, 202] width 482 height 9
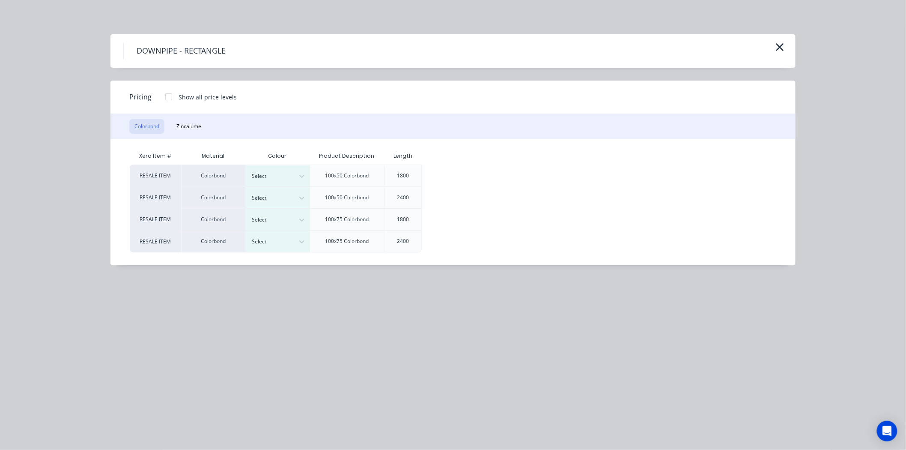
click at [162, 95] on div at bounding box center [168, 96] width 17 height 17
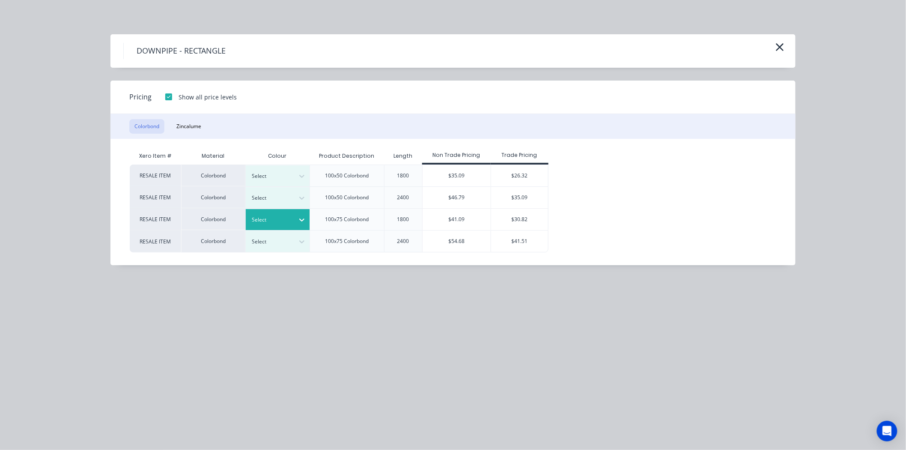
click at [290, 221] on div at bounding box center [271, 219] width 39 height 9
click at [772, 44] on div "DOWNPIPE - RECTANGLE" at bounding box center [453, 51] width 660 height 16
click at [774, 45] on button "button" at bounding box center [780, 48] width 14 height 14
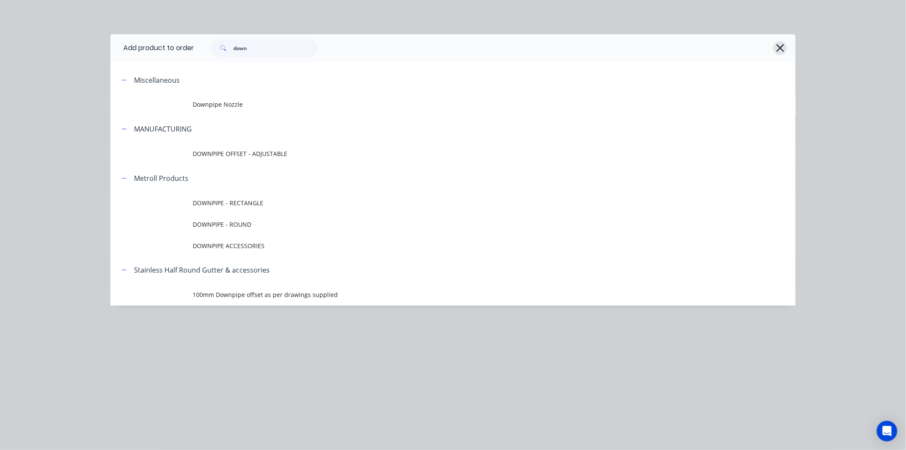
click at [778, 48] on icon "button" at bounding box center [780, 48] width 9 height 12
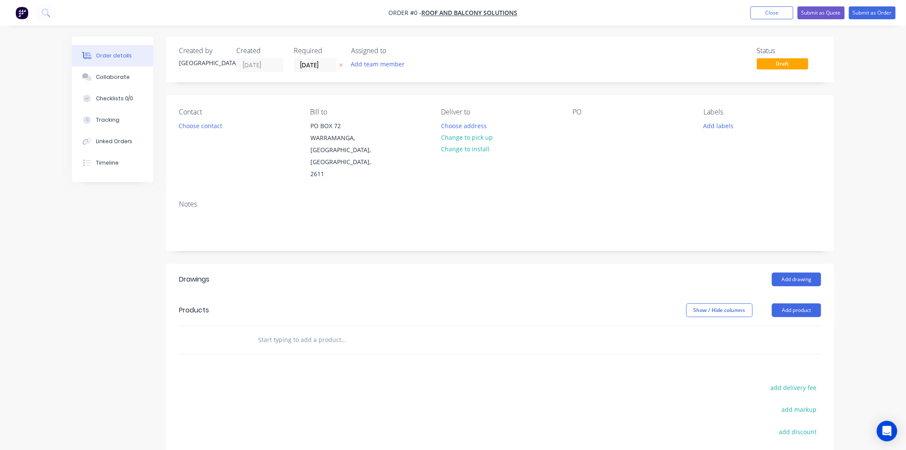
click at [763, 22] on nav "Order #0 - ROOF AND BALCONY SOLUTIONS Add product Close Submit as Quote Submit …" at bounding box center [453, 13] width 906 height 26
click at [768, 15] on button "Close" at bounding box center [772, 12] width 43 height 13
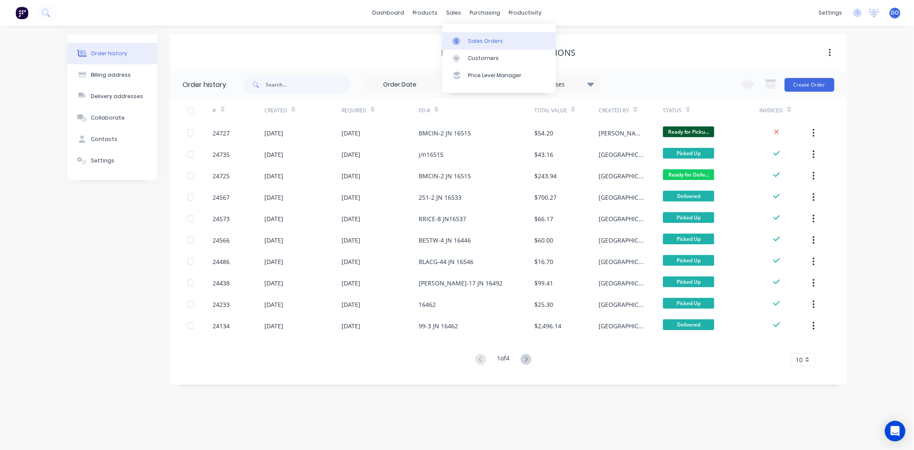
click at [466, 35] on link "Sales Orders" at bounding box center [499, 40] width 114 height 17
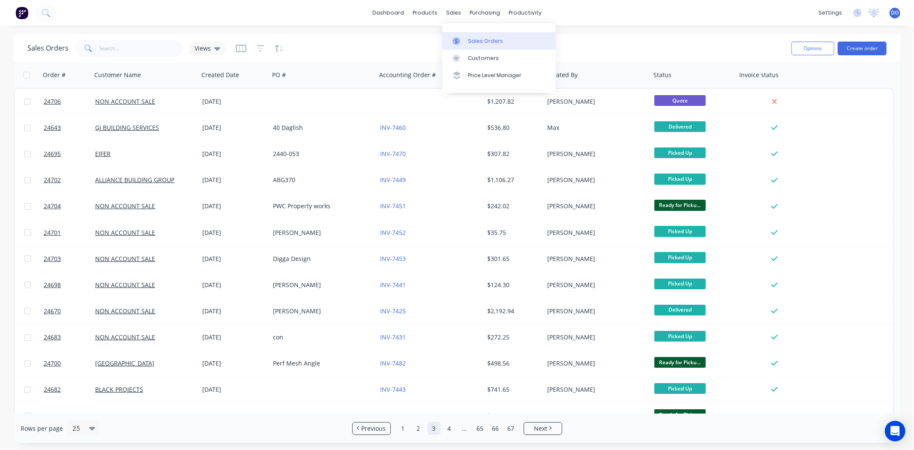
click at [520, 43] on link "Sales Orders" at bounding box center [499, 40] width 114 height 17
click at [622, 426] on div "Rows per page 25 Previous 1 2 3 4 ... 65 66 67 Next" at bounding box center [457, 428] width 886 height 30
click at [847, 48] on button "Create order" at bounding box center [861, 49] width 49 height 14
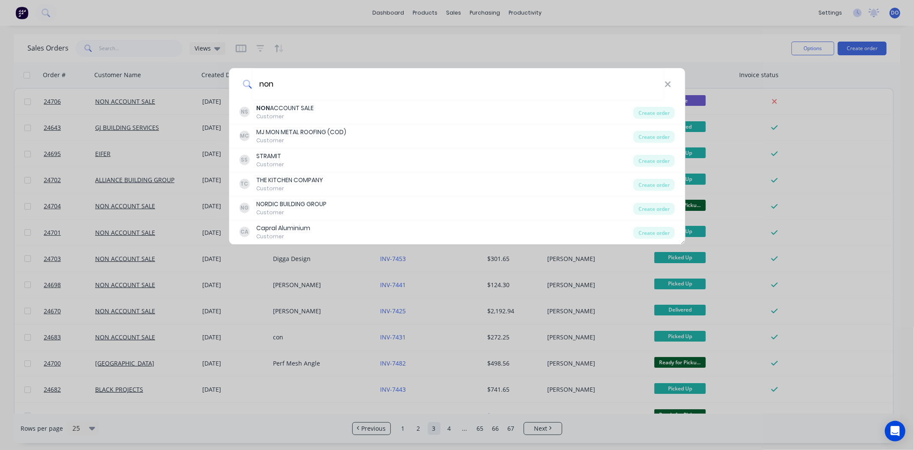
type input "non"
drag, startPoint x: 667, startPoint y: 89, endPoint x: 669, endPoint y: 84, distance: 5.2
click at [667, 87] on div "non" at bounding box center [457, 84] width 456 height 32
click at [669, 81] on icon at bounding box center [667, 84] width 7 height 9
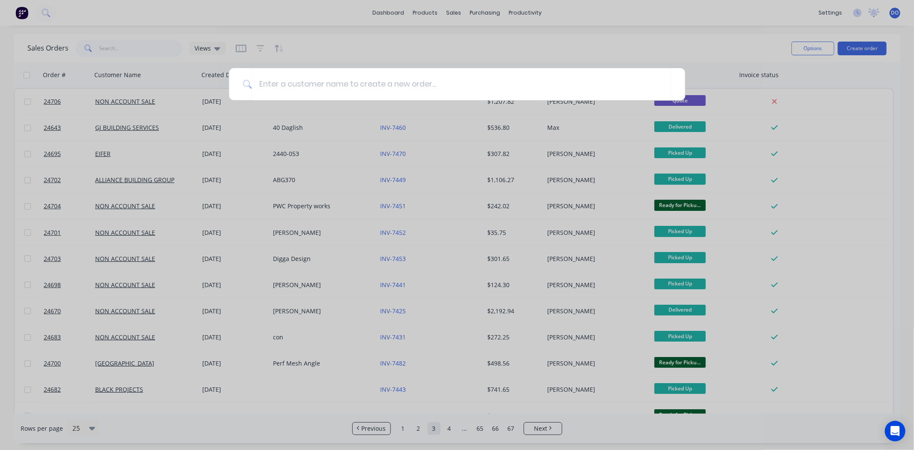
click at [421, 21] on div at bounding box center [457, 225] width 914 height 450
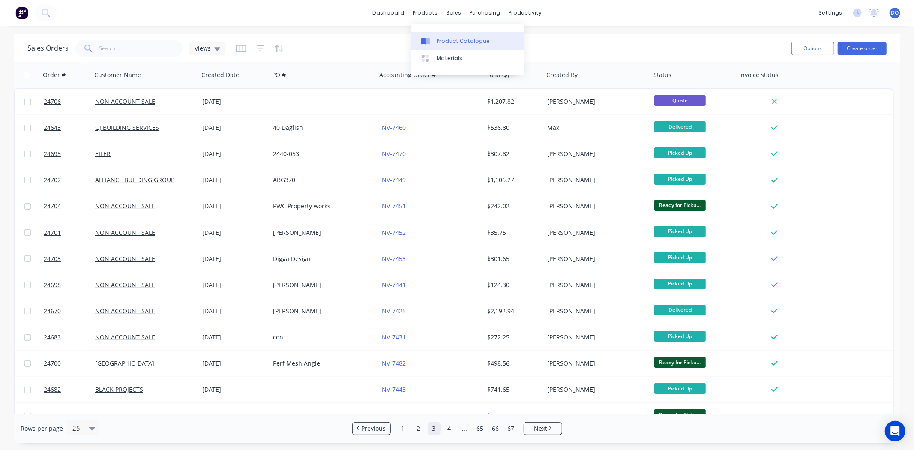
click at [453, 37] on div "Product Catalogue" at bounding box center [463, 41] width 53 height 8
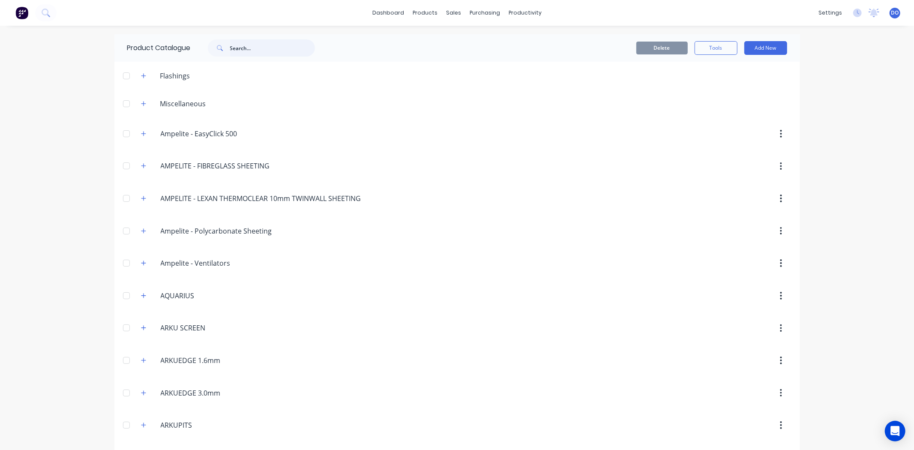
click at [262, 48] on input "text" at bounding box center [272, 47] width 85 height 17
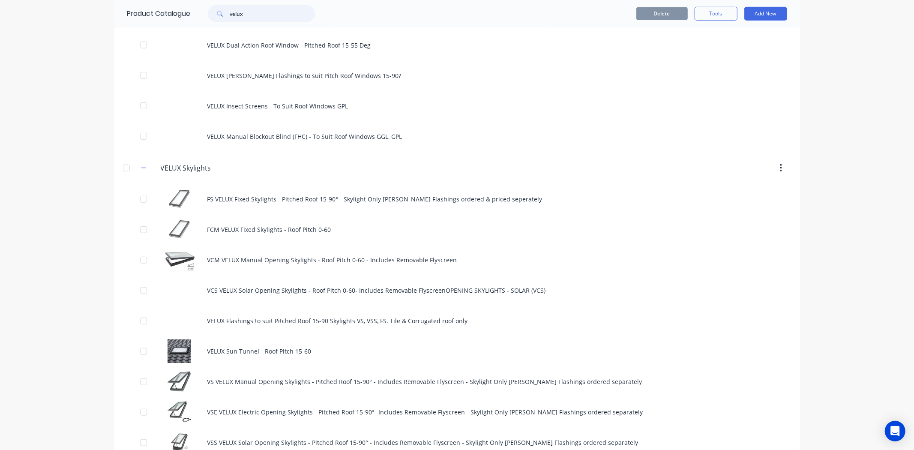
scroll to position [510, 0]
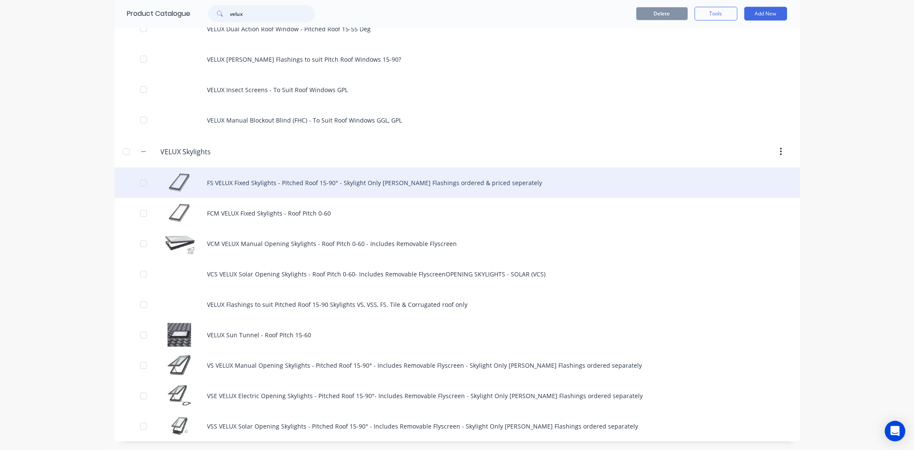
type input "velux"
click at [287, 184] on div "FS VELUX Fixed Skylights - Pitched Roof 15-90° - Skylight Only [PERSON_NAME] Fl…" at bounding box center [456, 182] width 685 height 30
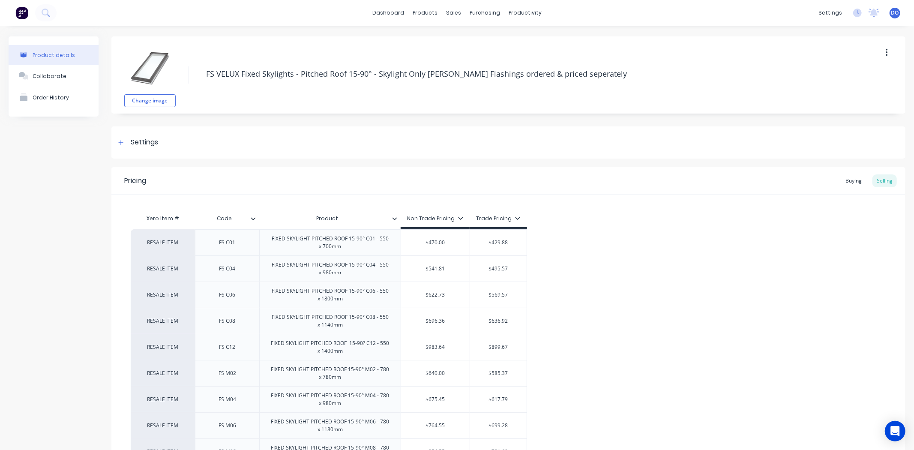
type textarea "x"
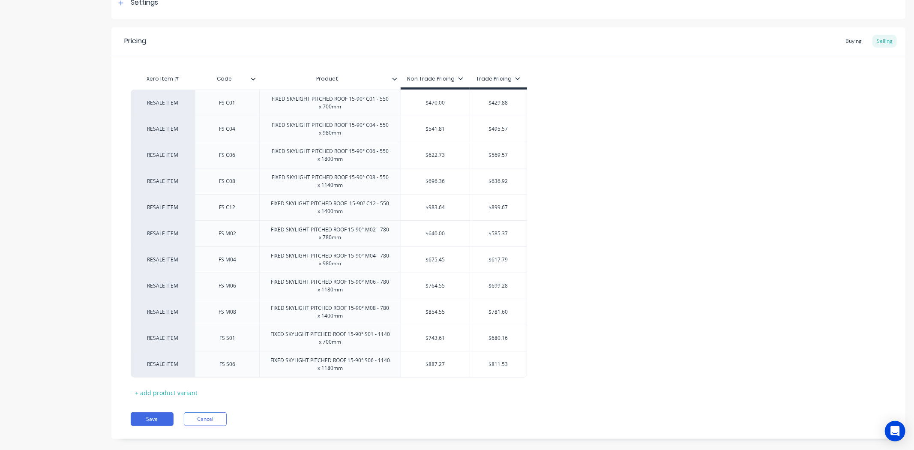
scroll to position [143, 0]
click at [498, 262] on div "$617.79" at bounding box center [498, 256] width 57 height 21
type input "$617.79"
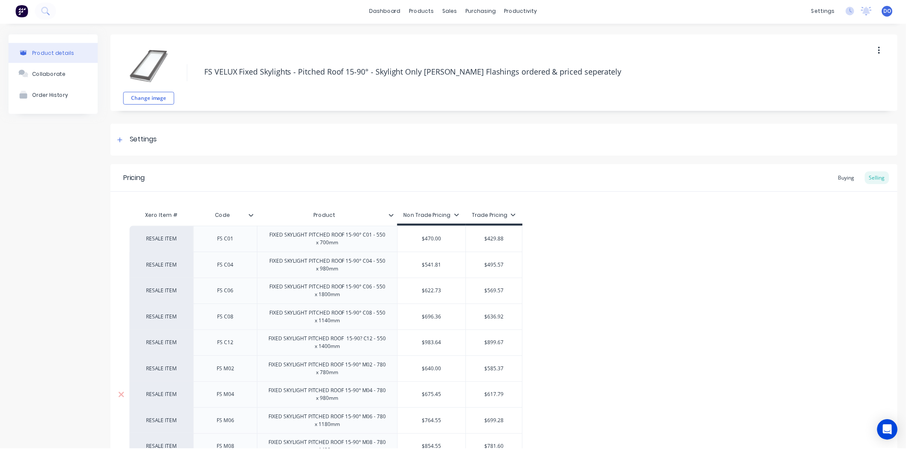
scroll to position [0, 0]
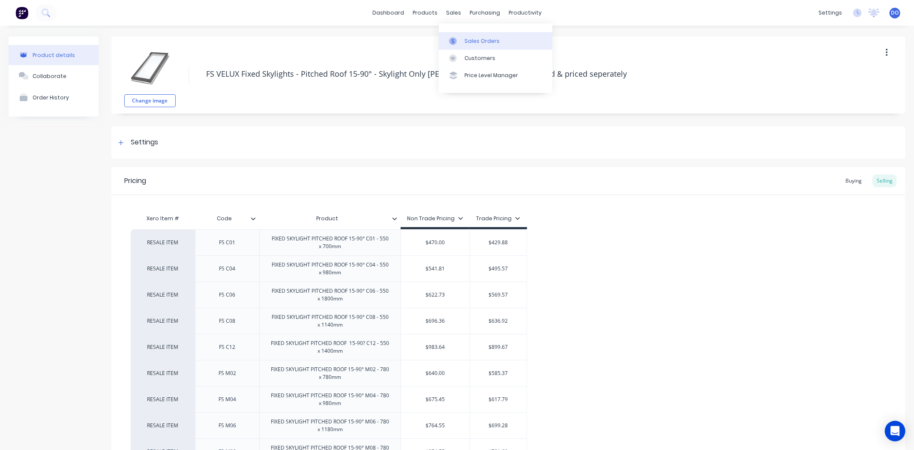
click at [460, 39] on div at bounding box center [455, 41] width 13 height 8
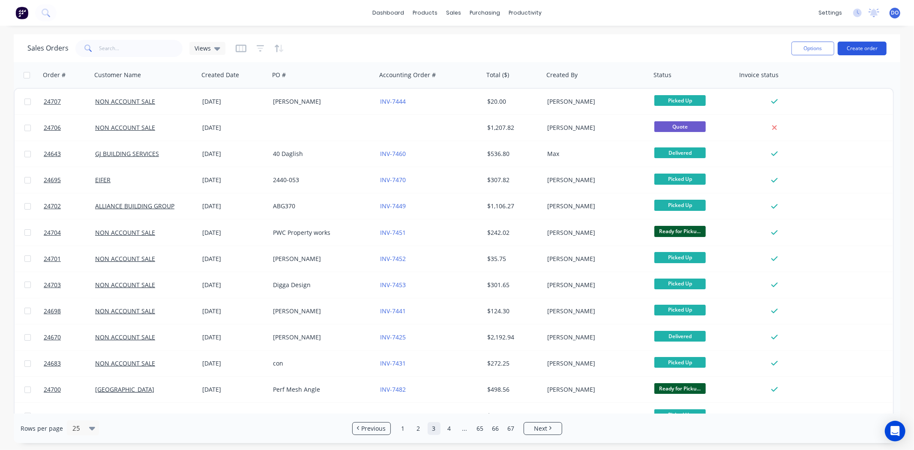
click at [870, 42] on button "Create order" at bounding box center [861, 49] width 49 height 14
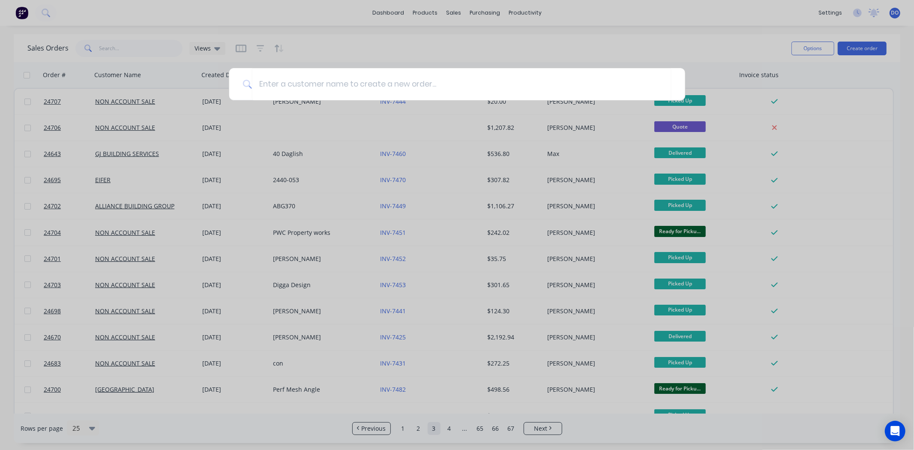
type input "v"
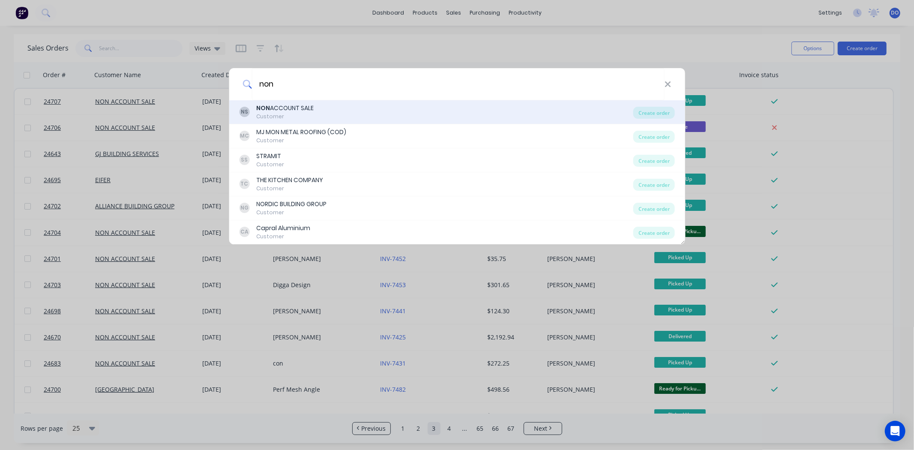
type input "non"
click at [286, 117] on div "Customer" at bounding box center [284, 117] width 57 height 8
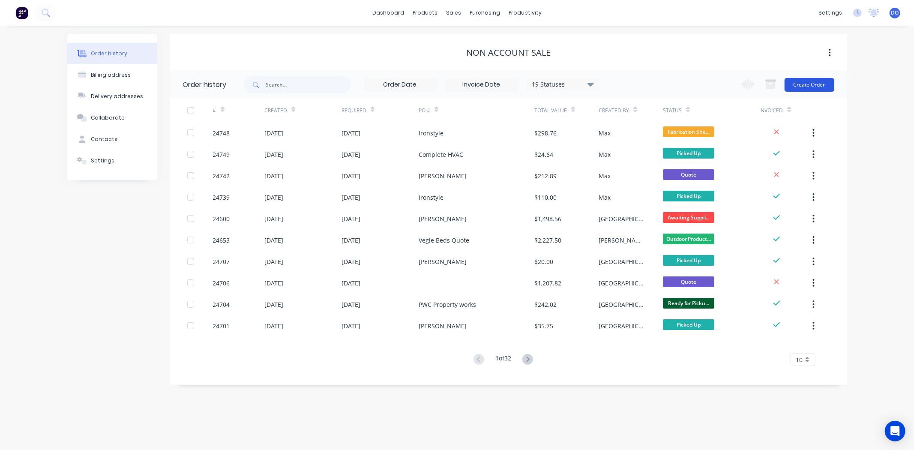
click at [812, 81] on button "Create Order" at bounding box center [809, 85] width 50 height 14
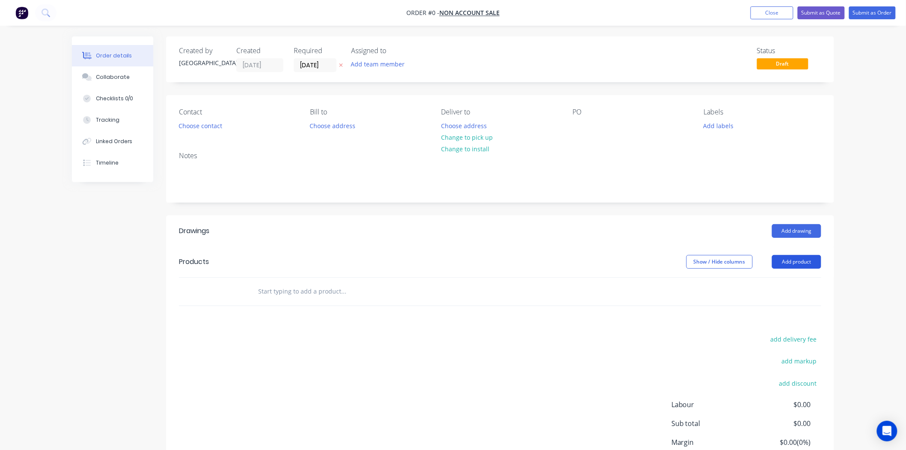
click at [790, 257] on button "Add product" at bounding box center [796, 262] width 49 height 14
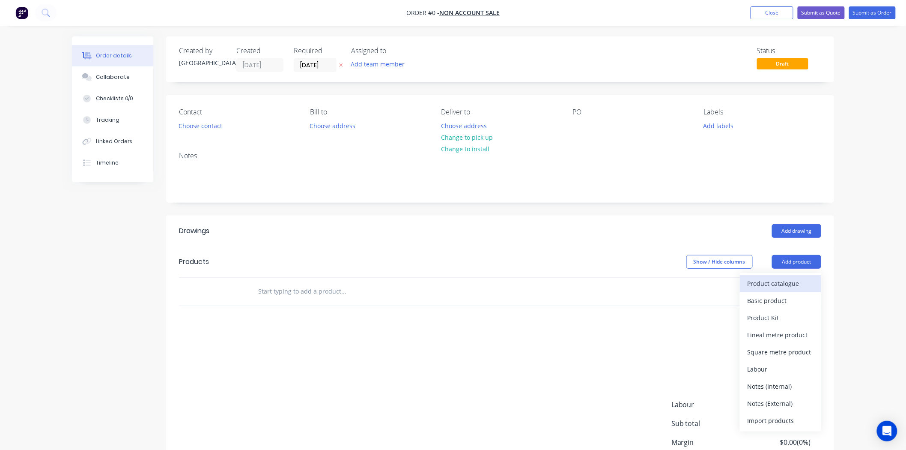
click at [784, 291] on button "Product catalogue" at bounding box center [780, 283] width 81 height 17
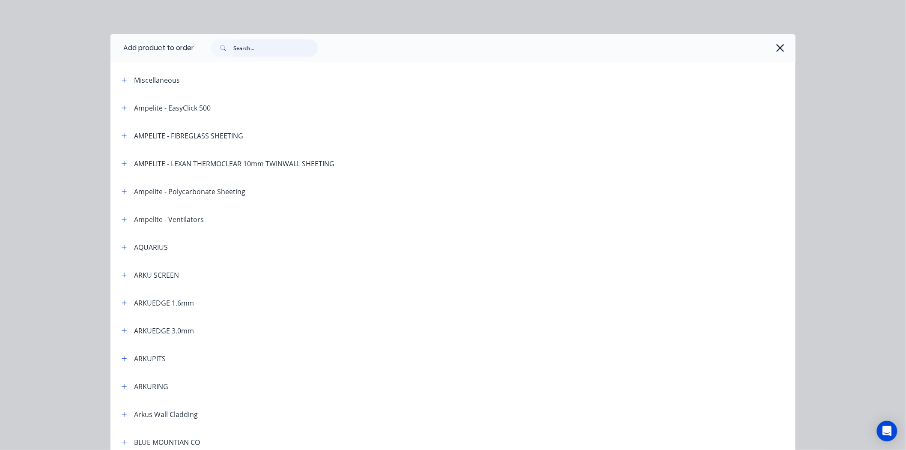
click at [281, 56] on input "text" at bounding box center [275, 47] width 85 height 17
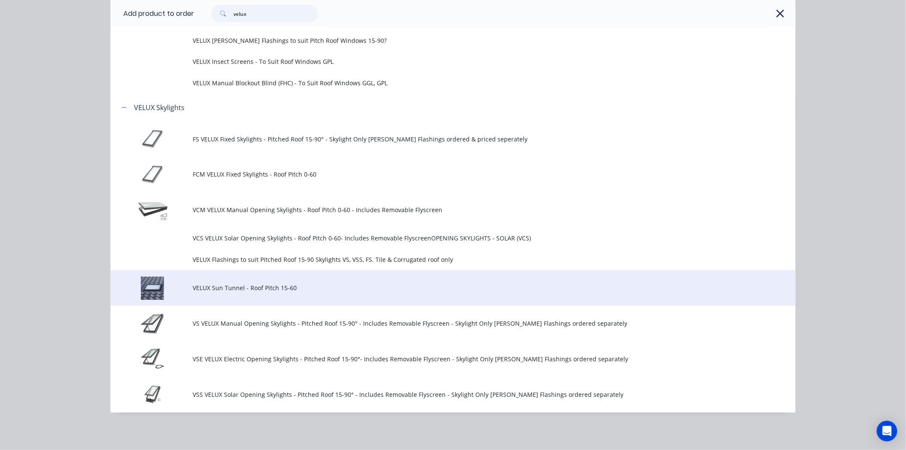
scroll to position [87, 0]
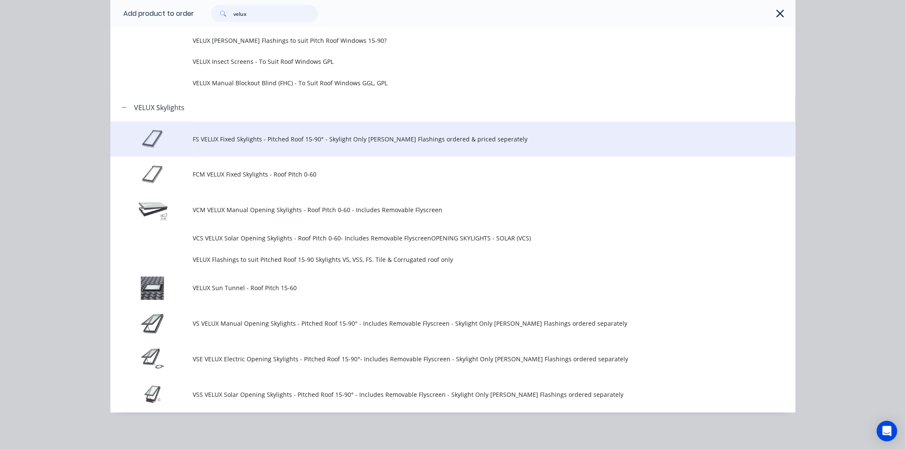
type input "velux"
click at [348, 146] on td "FS VELUX Fixed Skylights - Pitched Roof 15-90° - Skylight Only [PERSON_NAME] Fl…" at bounding box center [494, 140] width 603 height 36
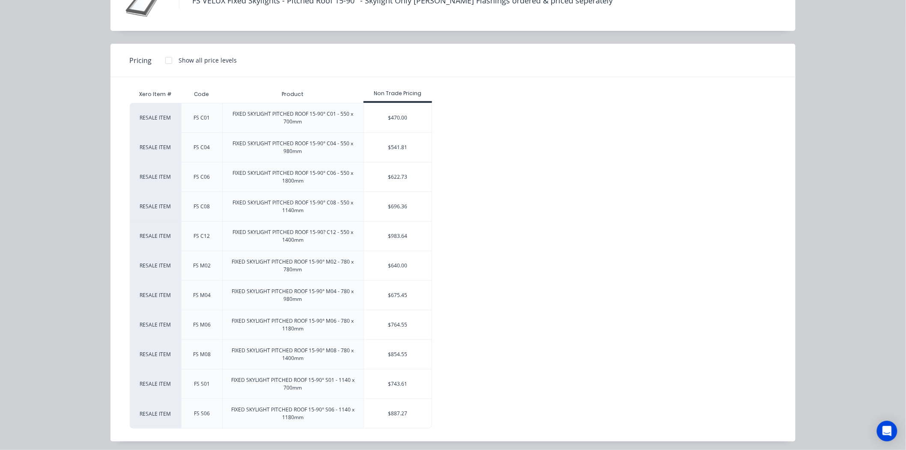
scroll to position [67, 0]
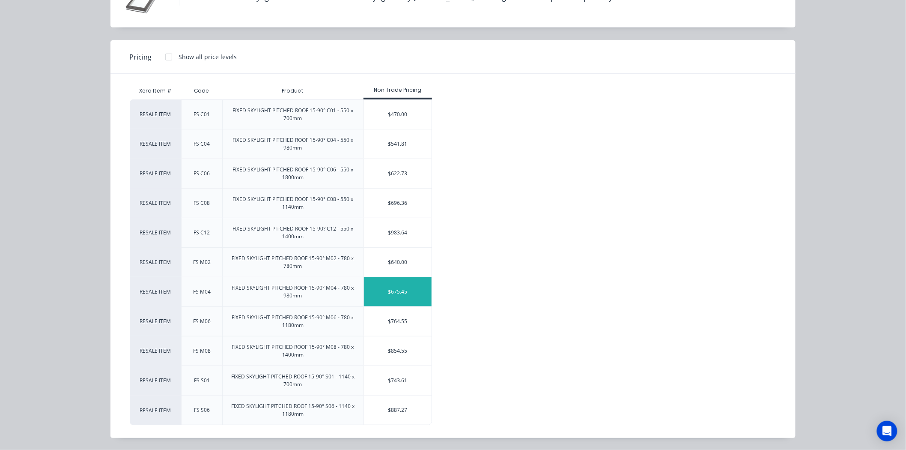
click at [390, 293] on div "$675.45" at bounding box center [398, 291] width 68 height 29
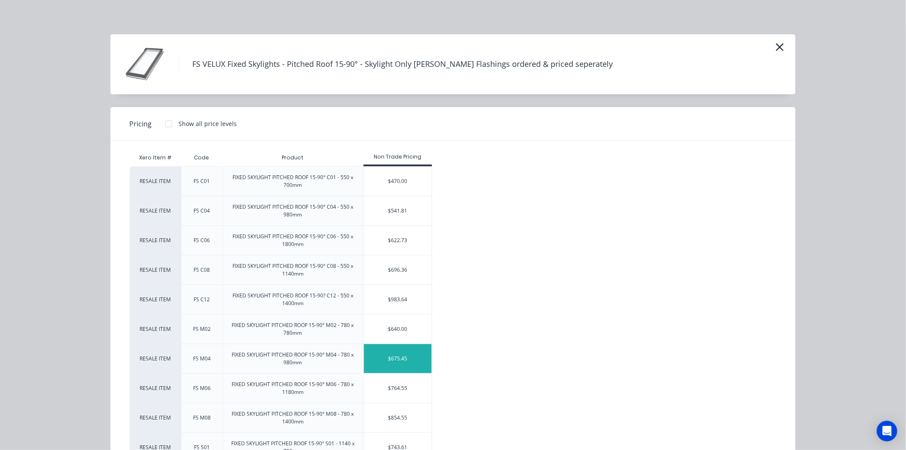
scroll to position [75, 0]
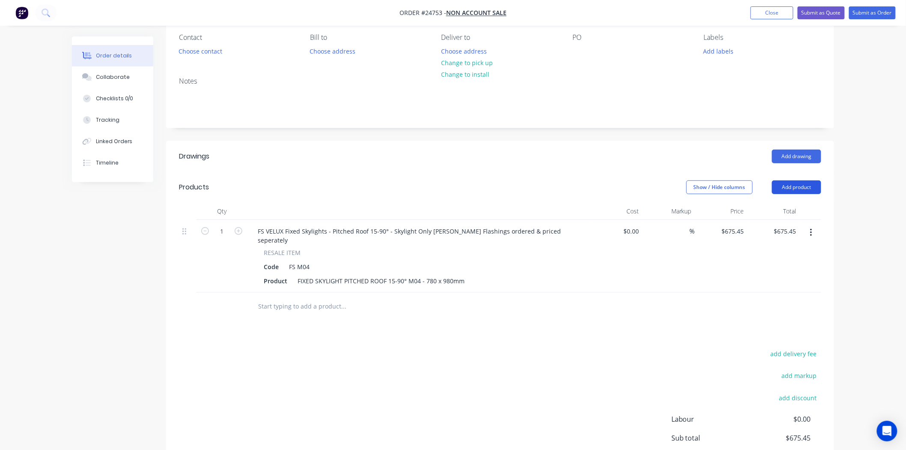
click at [802, 185] on button "Add product" at bounding box center [796, 187] width 49 height 14
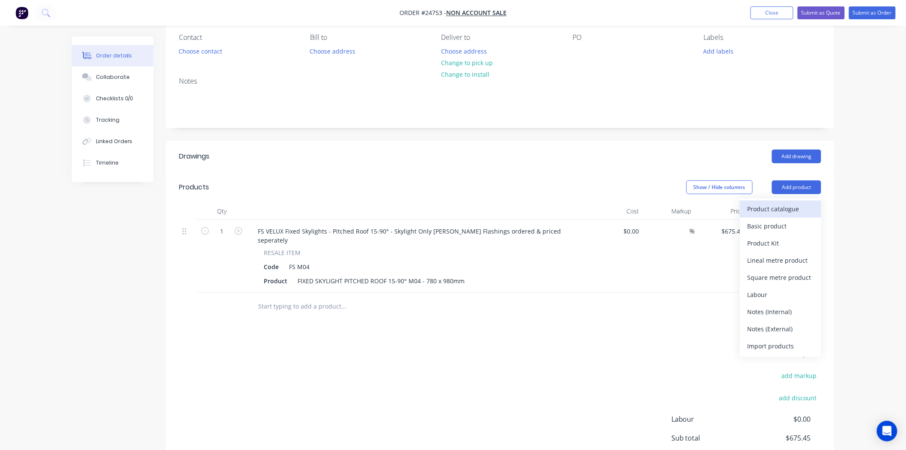
click at [792, 206] on div "Product catalogue" at bounding box center [781, 209] width 66 height 12
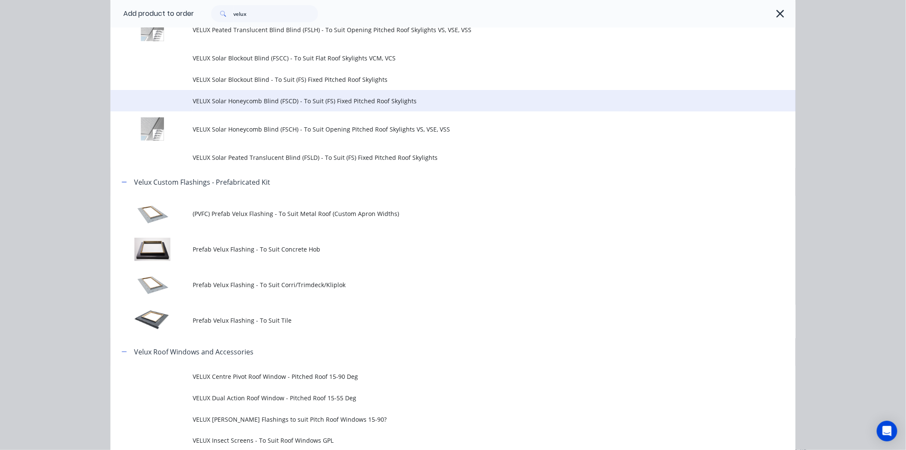
scroll to position [190, 0]
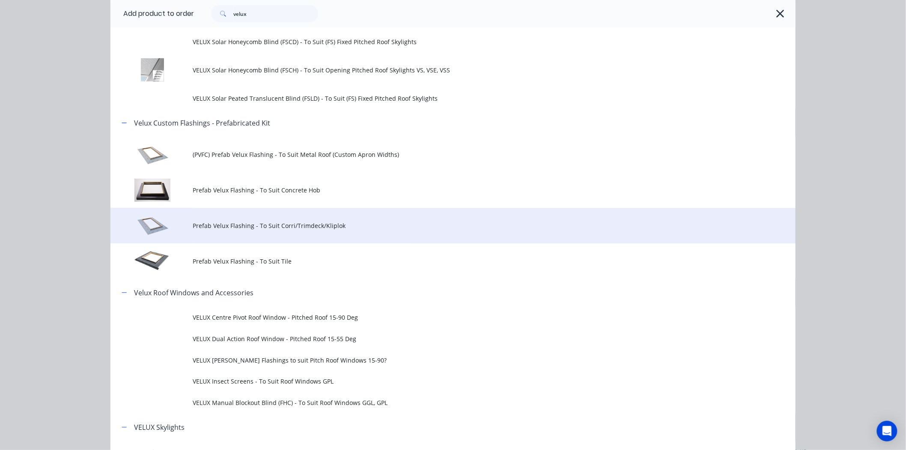
click at [334, 234] on td "Prefab Velux Flashing - To Suit Corri/Trimdeck/Kliplok" at bounding box center [494, 226] width 603 height 36
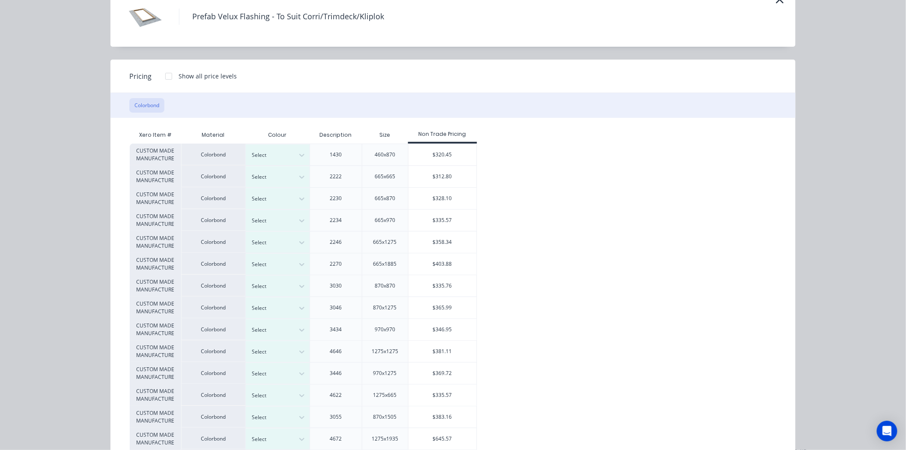
scroll to position [94, 0]
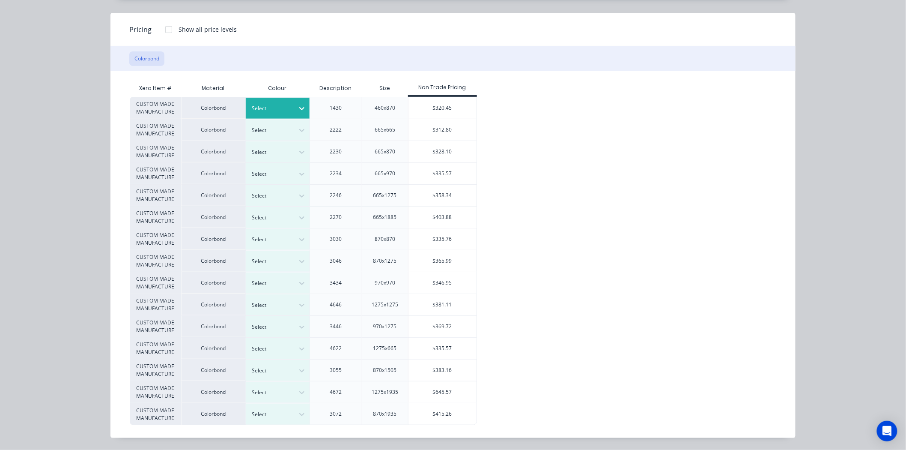
click at [283, 109] on div at bounding box center [271, 108] width 39 height 9
click at [558, 103] on div "CUSTOM MADE MANUFACTURE Colorbond Select 1430 460x870 $320.45 CUSTOM MADE MANUF…" at bounding box center [447, 261] width 634 height 328
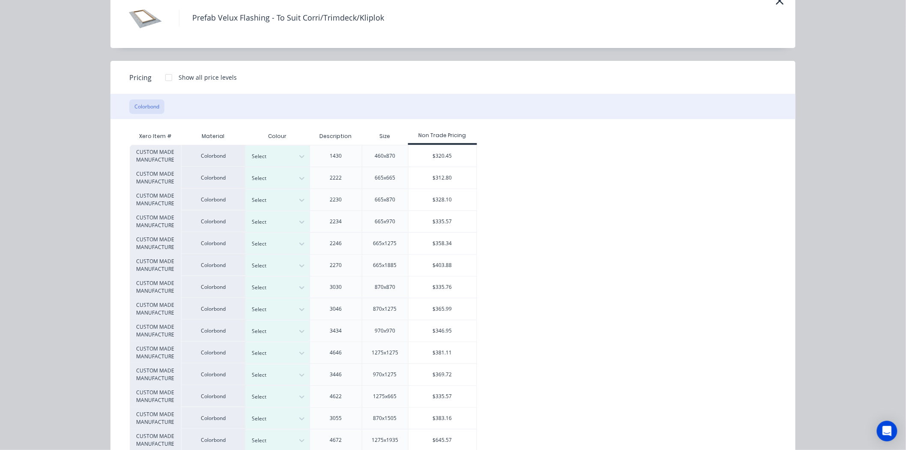
click at [155, 180] on div "CUSTOM MADE MANUFACTURE" at bounding box center [155, 178] width 51 height 22
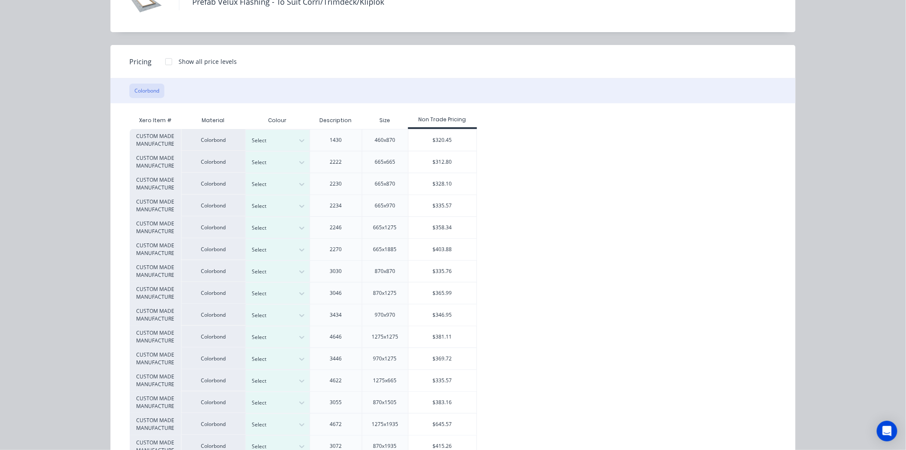
scroll to position [0, 0]
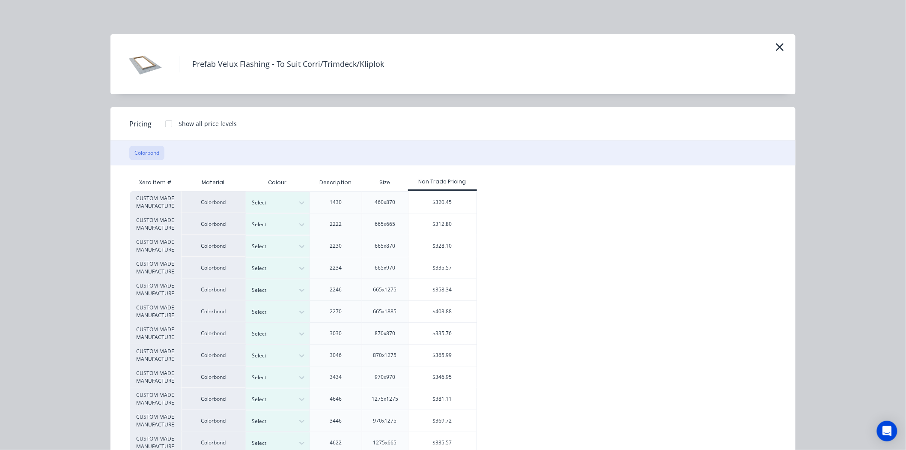
click at [781, 42] on div "Prefab Velux Flashing - To Suit Corri/Trimdeck/Kliplok" at bounding box center [453, 64] width 685 height 60
click at [777, 40] on div "Prefab Velux Flashing - To Suit Corri/Trimdeck/Kliplok" at bounding box center [453, 64] width 685 height 60
click at [777, 45] on icon "button" at bounding box center [780, 47] width 9 height 12
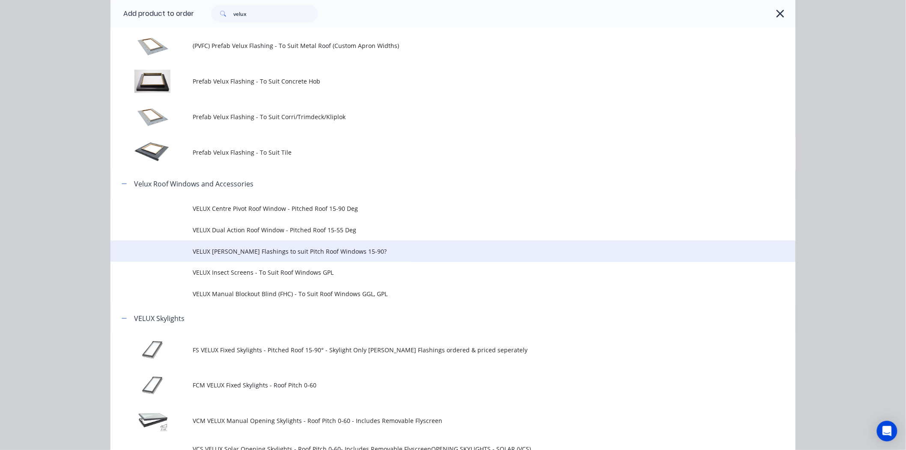
click at [332, 252] on span "VELUX [PERSON_NAME] Flashings to suit Pitch Roof Windows 15-90?" at bounding box center [434, 251] width 482 height 9
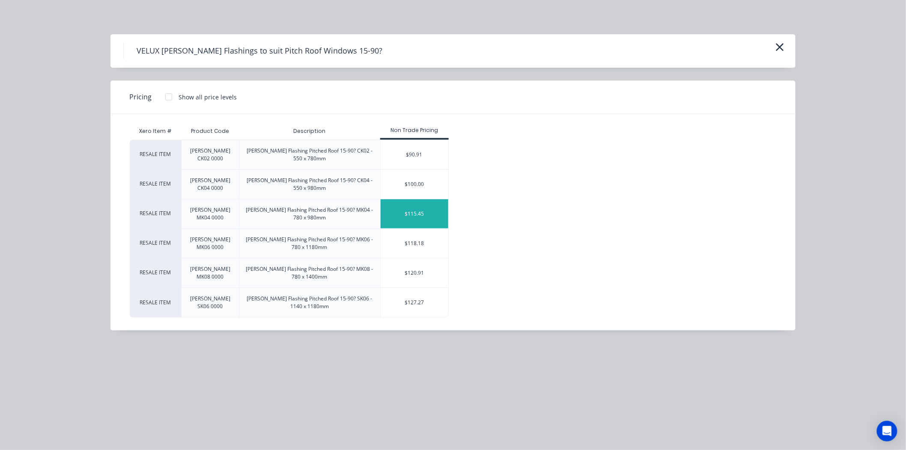
click at [413, 219] on div "$115.45" at bounding box center [415, 213] width 68 height 29
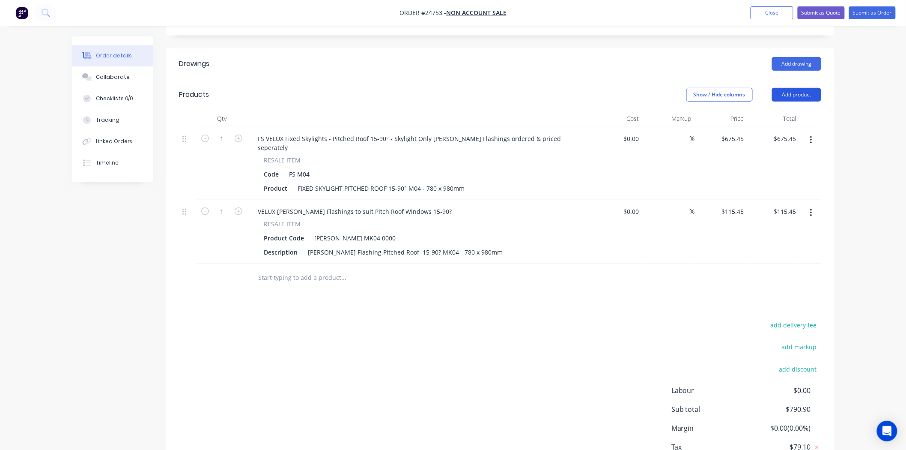
click at [817, 96] on button "Add product" at bounding box center [796, 95] width 49 height 14
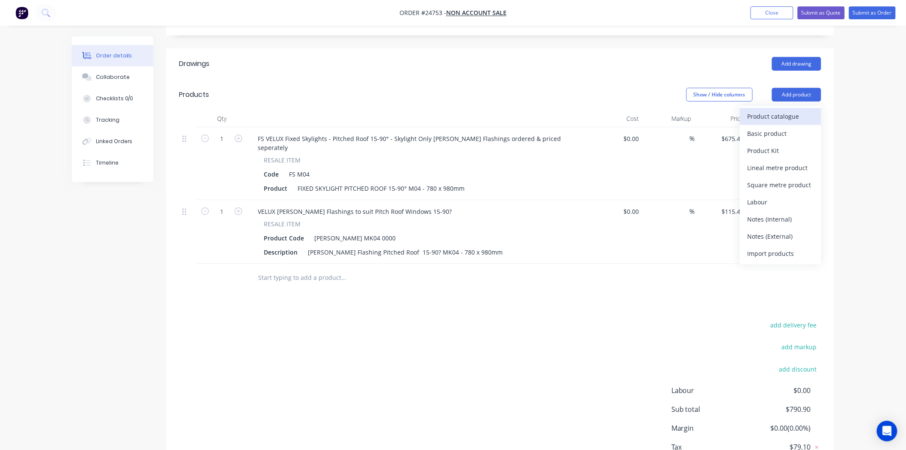
click at [801, 119] on div "Product catalogue" at bounding box center [781, 116] width 66 height 12
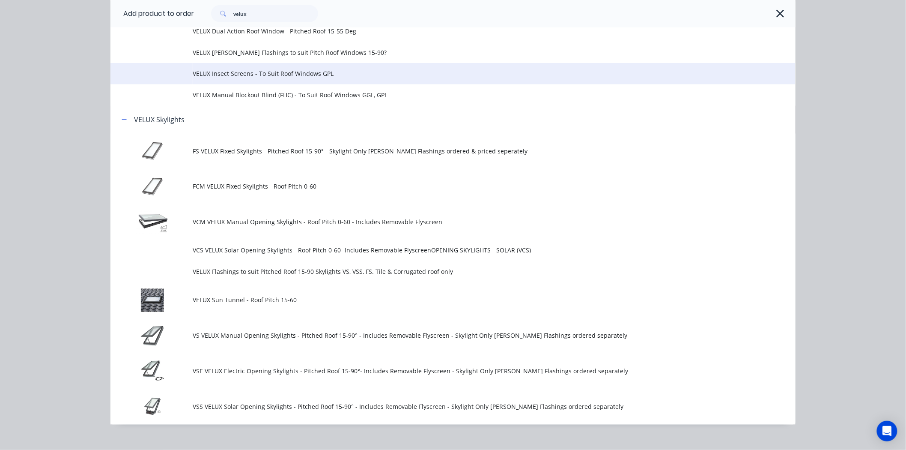
scroll to position [510, 0]
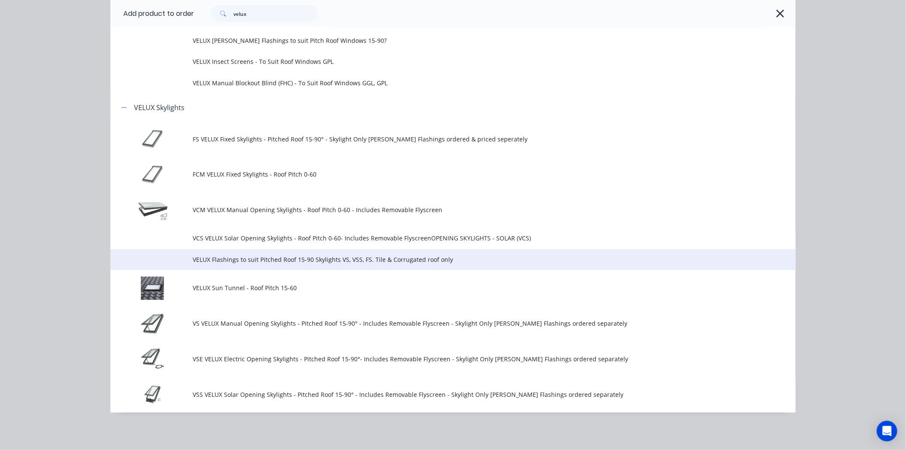
click at [290, 260] on span "VELUX Flashings to suit Pitched Roof 15-90 Skylights VS, VSS, FS. Tile & Corrug…" at bounding box center [434, 259] width 482 height 9
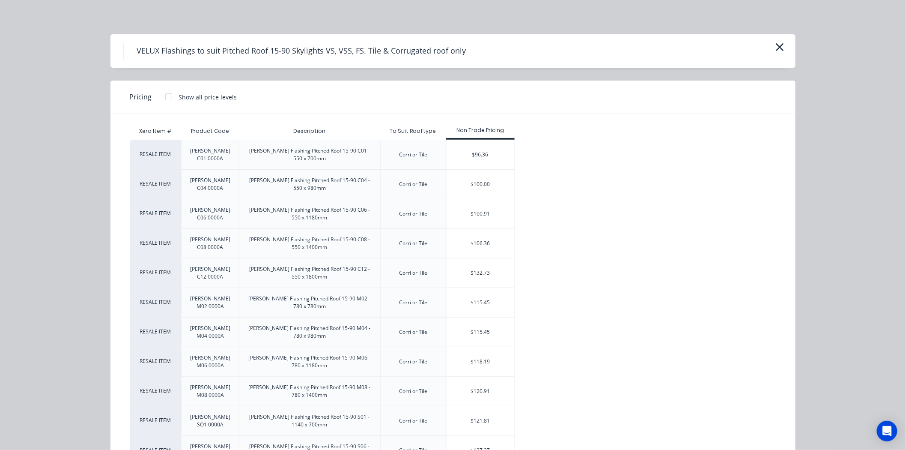
scroll to position [25, 0]
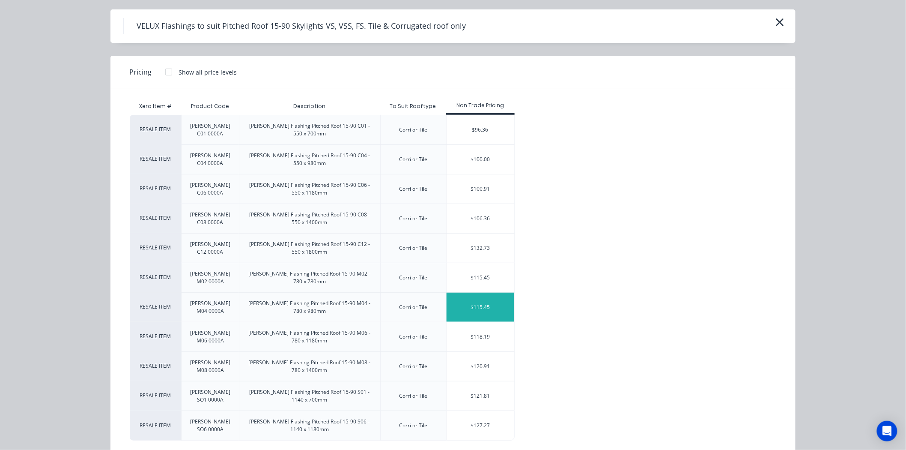
click at [469, 298] on div "$115.45" at bounding box center [481, 307] width 68 height 29
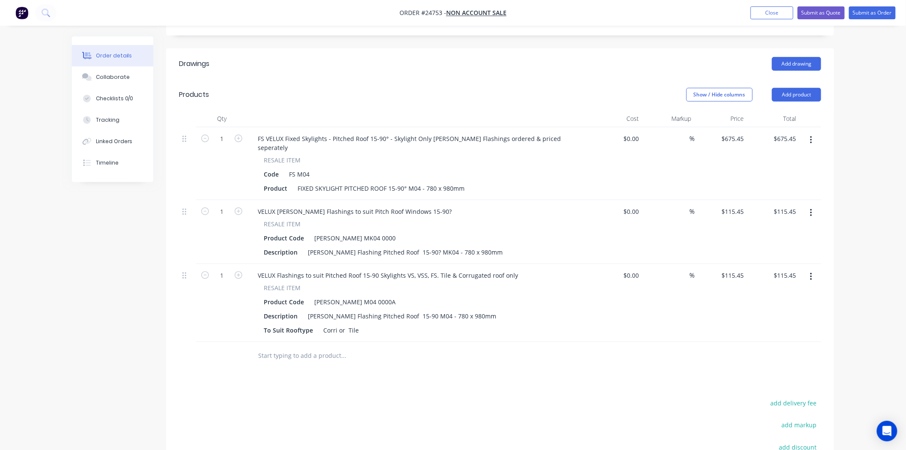
click at [806, 270] on button "button" at bounding box center [811, 276] width 20 height 15
click at [777, 344] on div "Delete" at bounding box center [781, 350] width 66 height 12
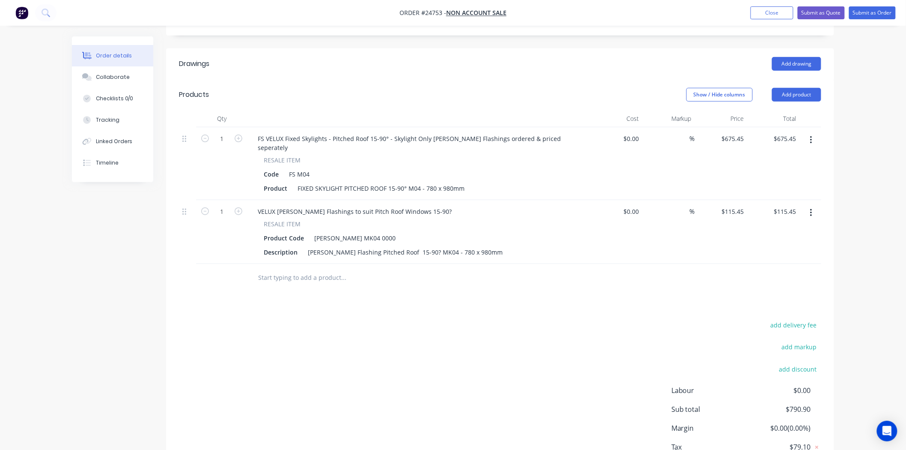
click at [813, 205] on button "button" at bounding box center [811, 212] width 20 height 15
click at [777, 281] on div "Delete" at bounding box center [781, 287] width 66 height 12
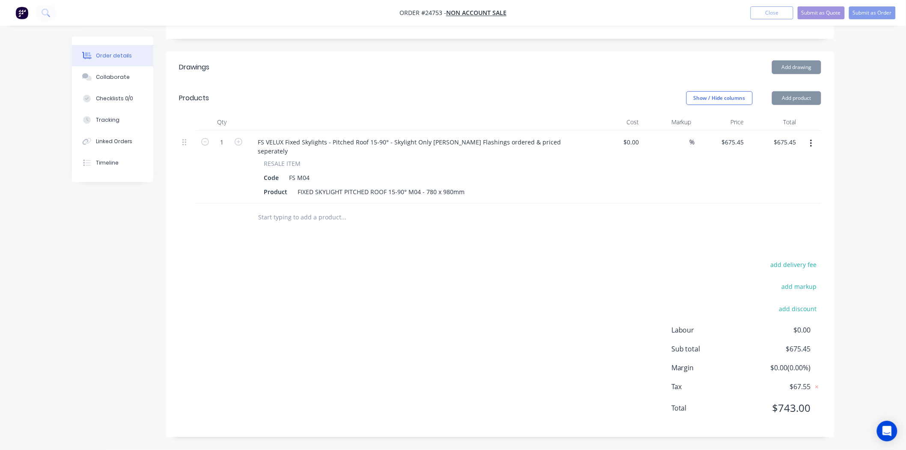
scroll to position [155, 0]
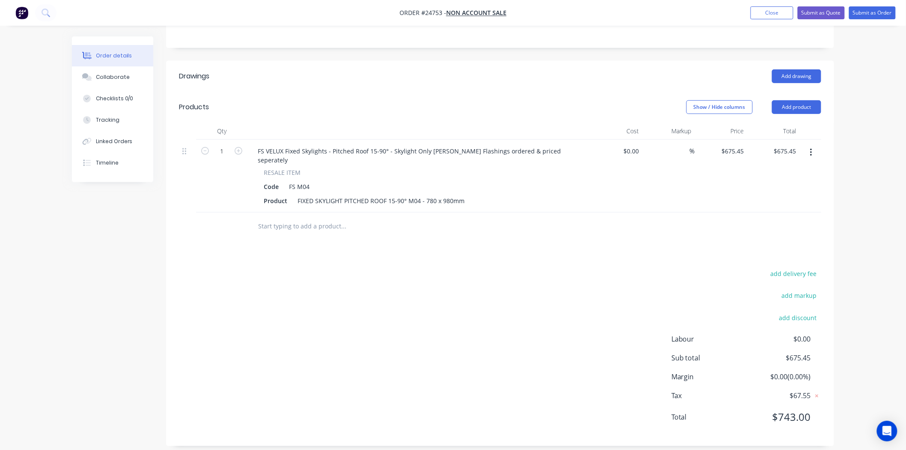
click at [814, 153] on button "button" at bounding box center [811, 152] width 20 height 15
click at [781, 230] on div "Delete" at bounding box center [781, 226] width 66 height 12
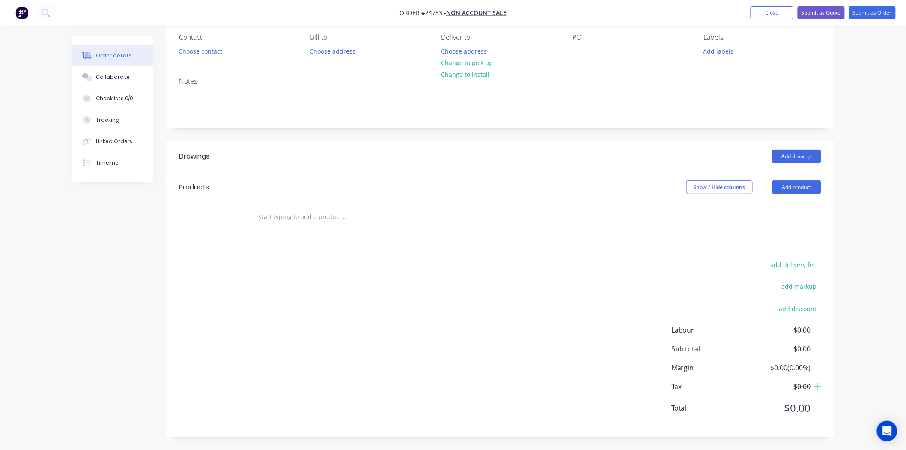
scroll to position [75, 0]
click at [777, 13] on button "Close" at bounding box center [772, 12] width 43 height 13
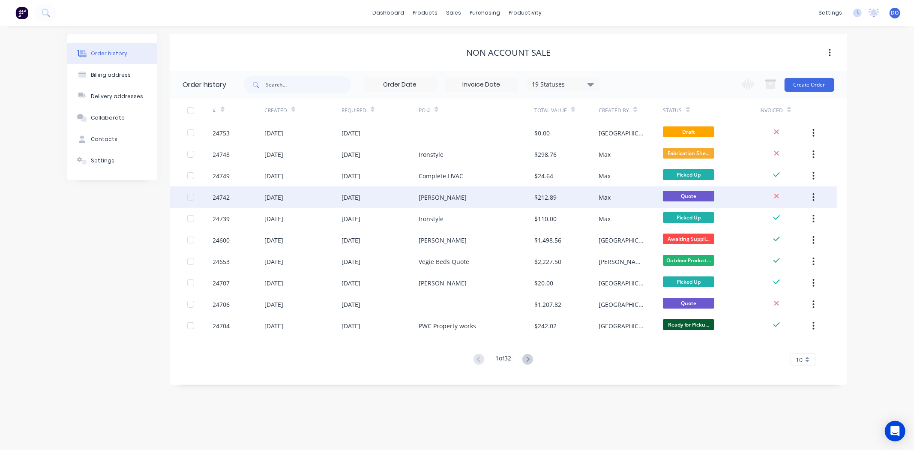
click at [442, 196] on div "[PERSON_NAME]" at bounding box center [477, 196] width 116 height 21
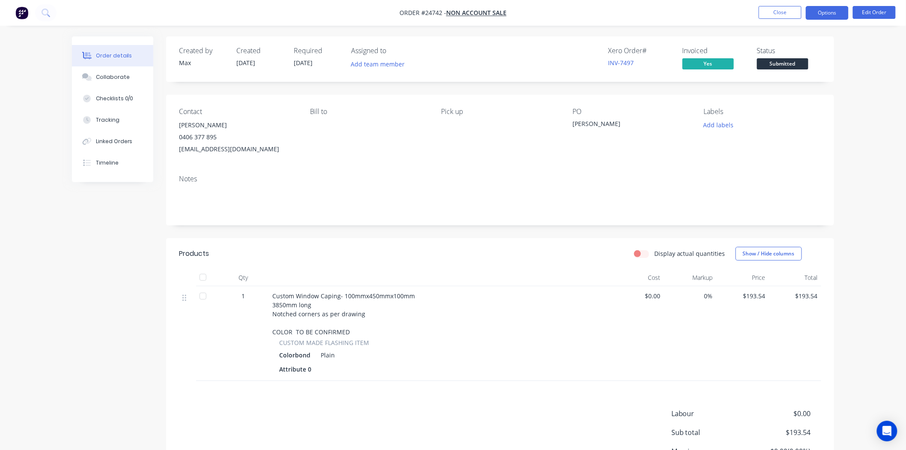
click at [823, 13] on button "Options" at bounding box center [827, 13] width 43 height 14
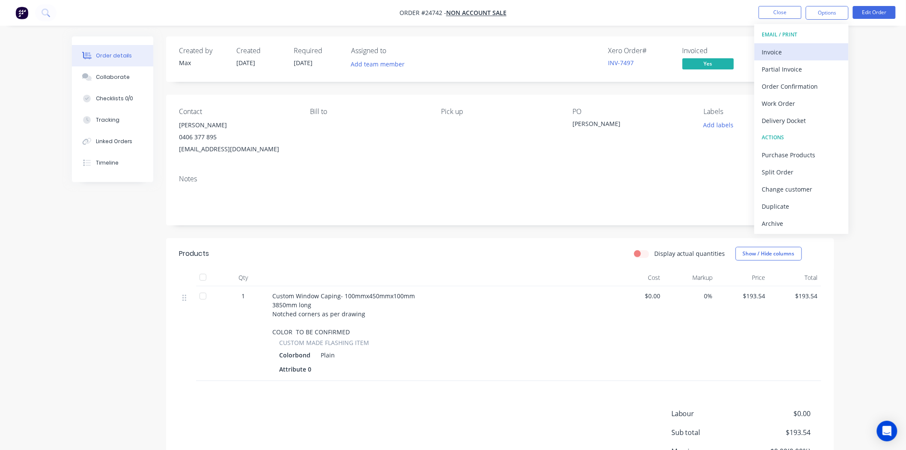
click at [802, 49] on div "Invoice" at bounding box center [801, 52] width 79 height 12
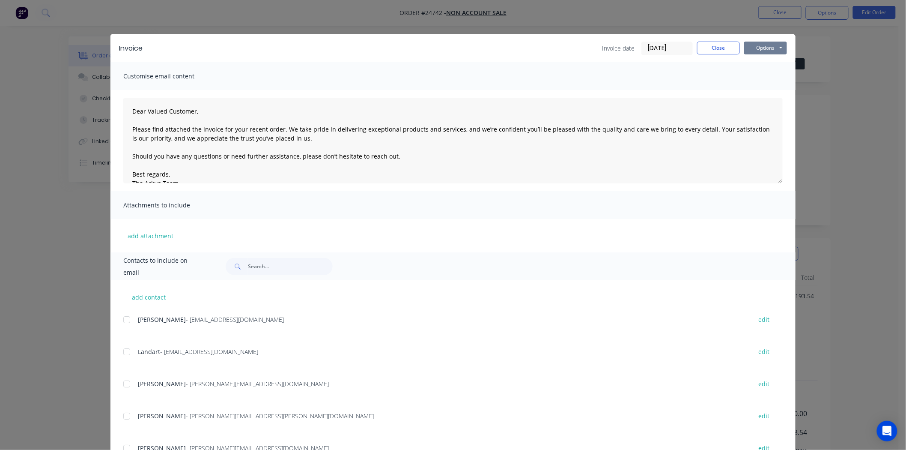
click at [765, 50] on button "Options" at bounding box center [765, 48] width 43 height 13
click at [773, 73] on button "Print" at bounding box center [771, 77] width 55 height 14
